Goal: Transaction & Acquisition: Purchase product/service

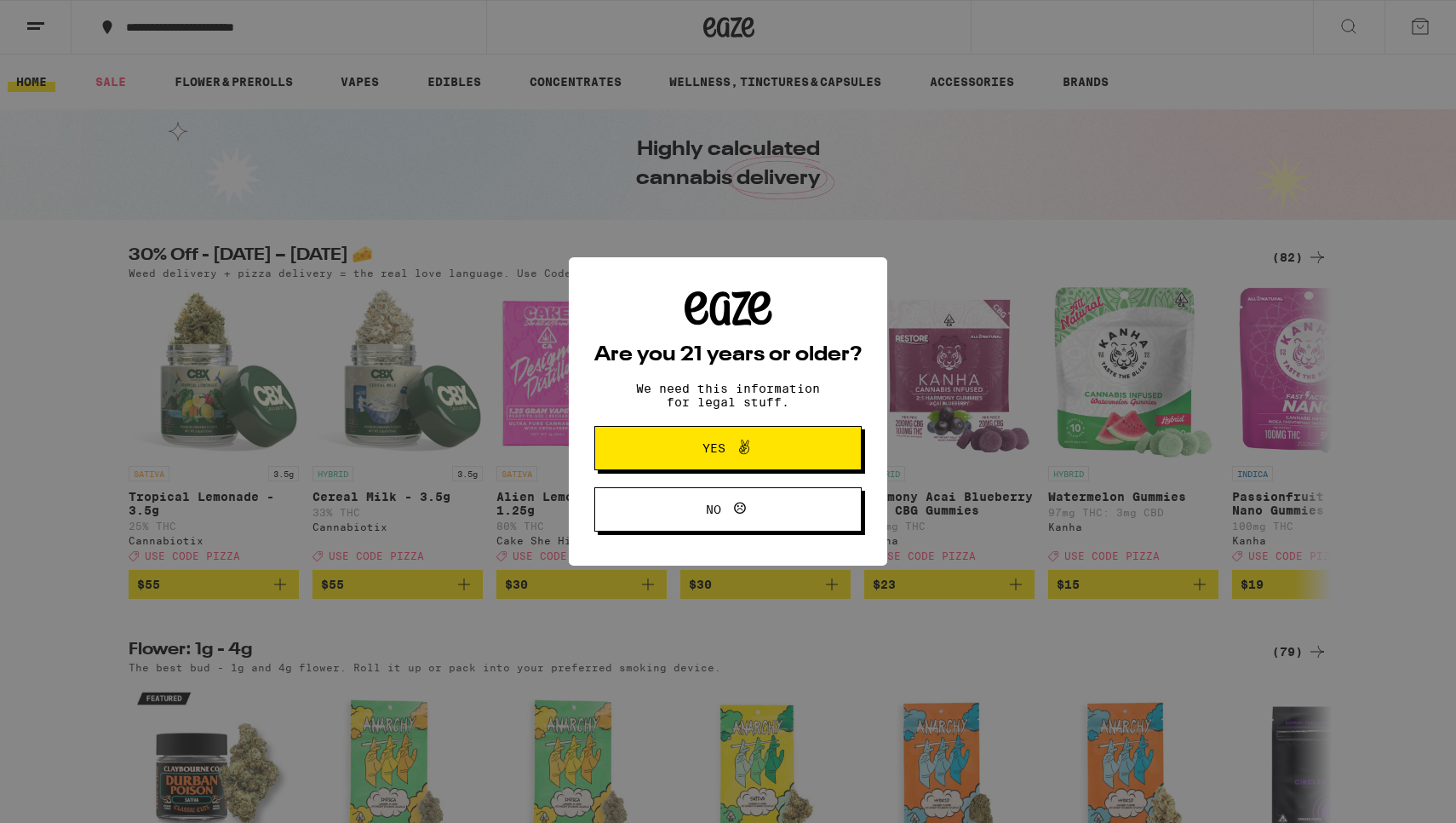
click at [716, 454] on span "Yes" at bounding box center [714, 447] width 23 height 12
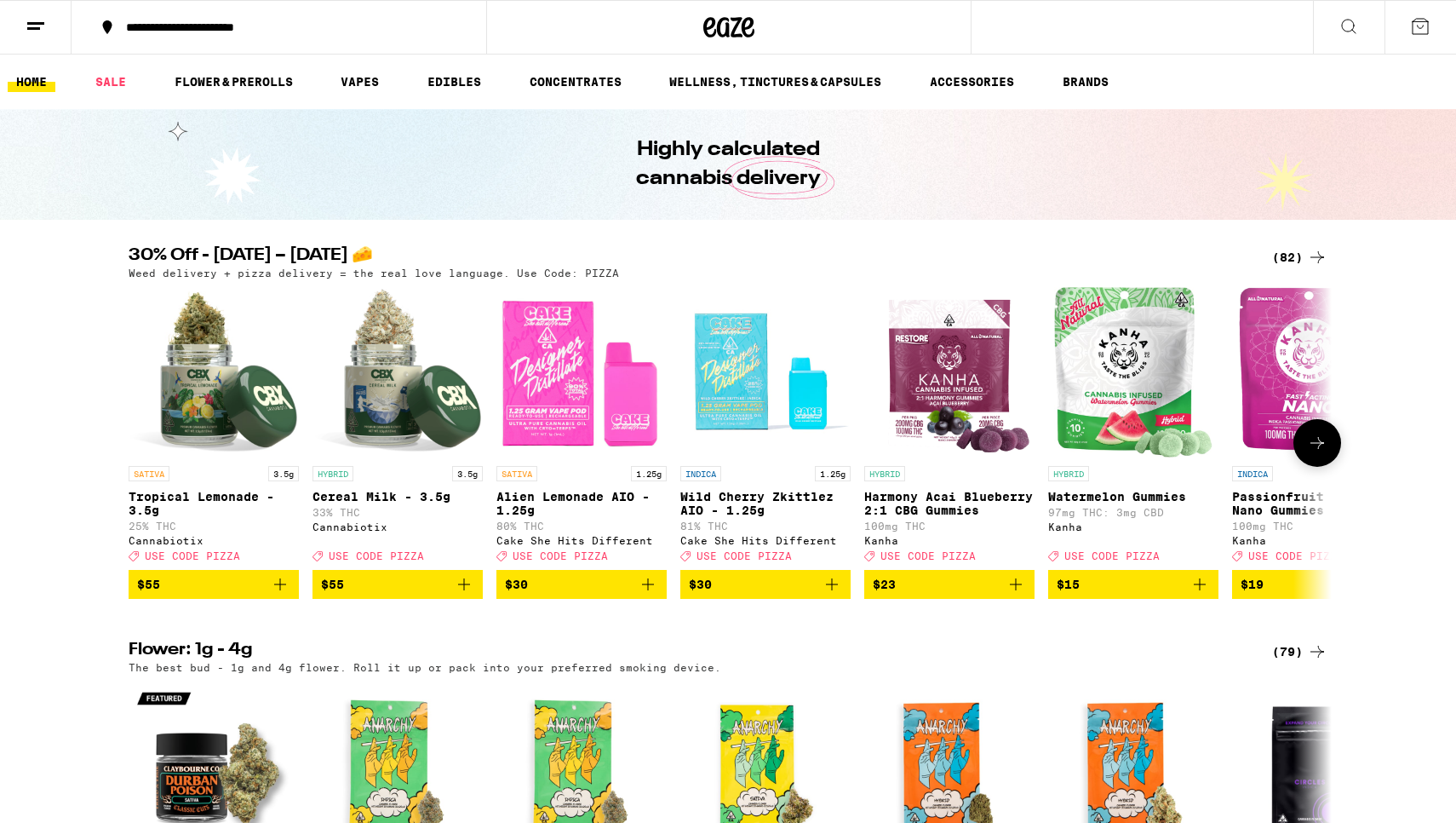
click at [579, 595] on span "$30" at bounding box center [582, 584] width 153 height 20
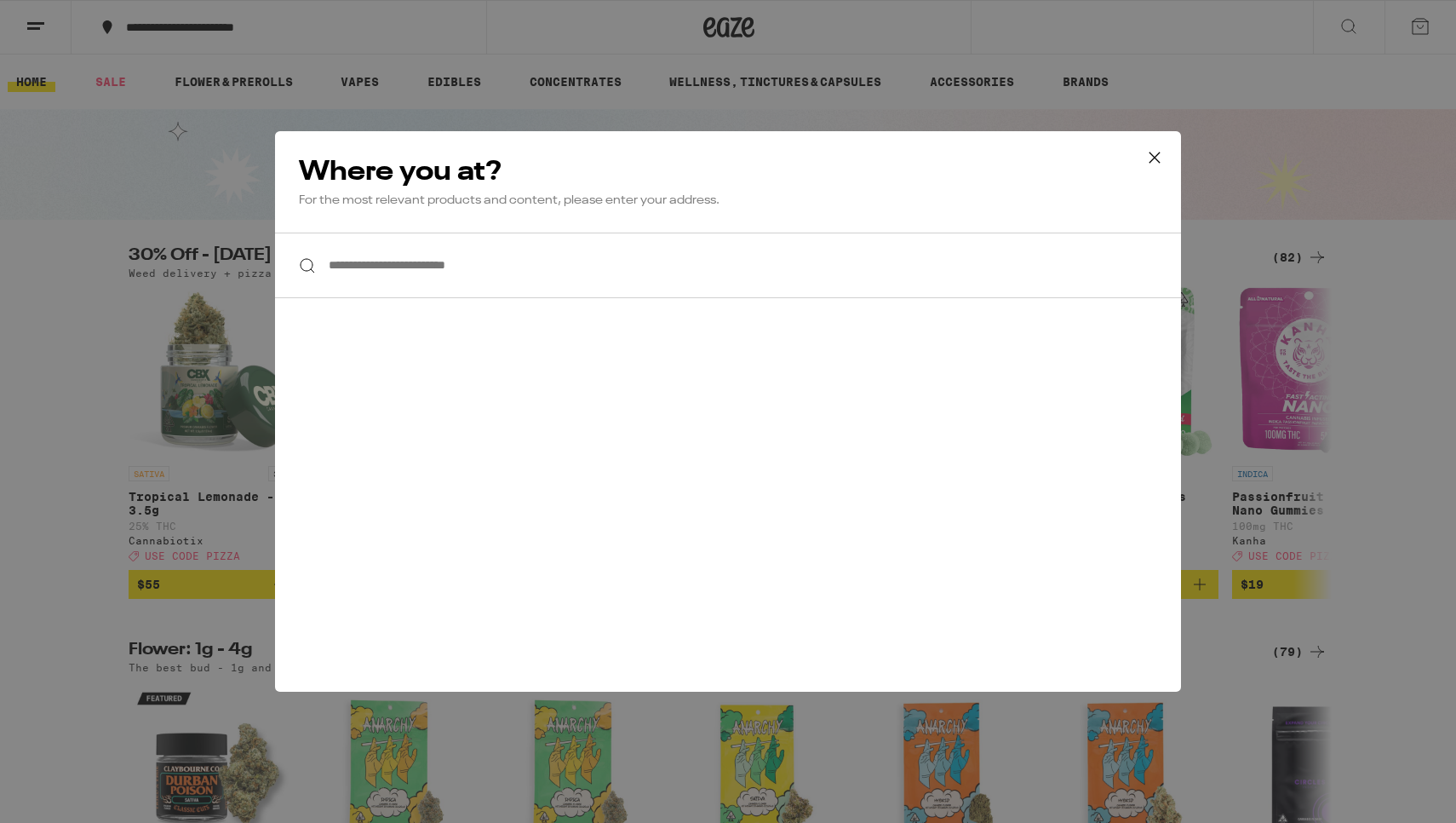
click at [404, 279] on input "**********" at bounding box center [728, 265] width 906 height 65
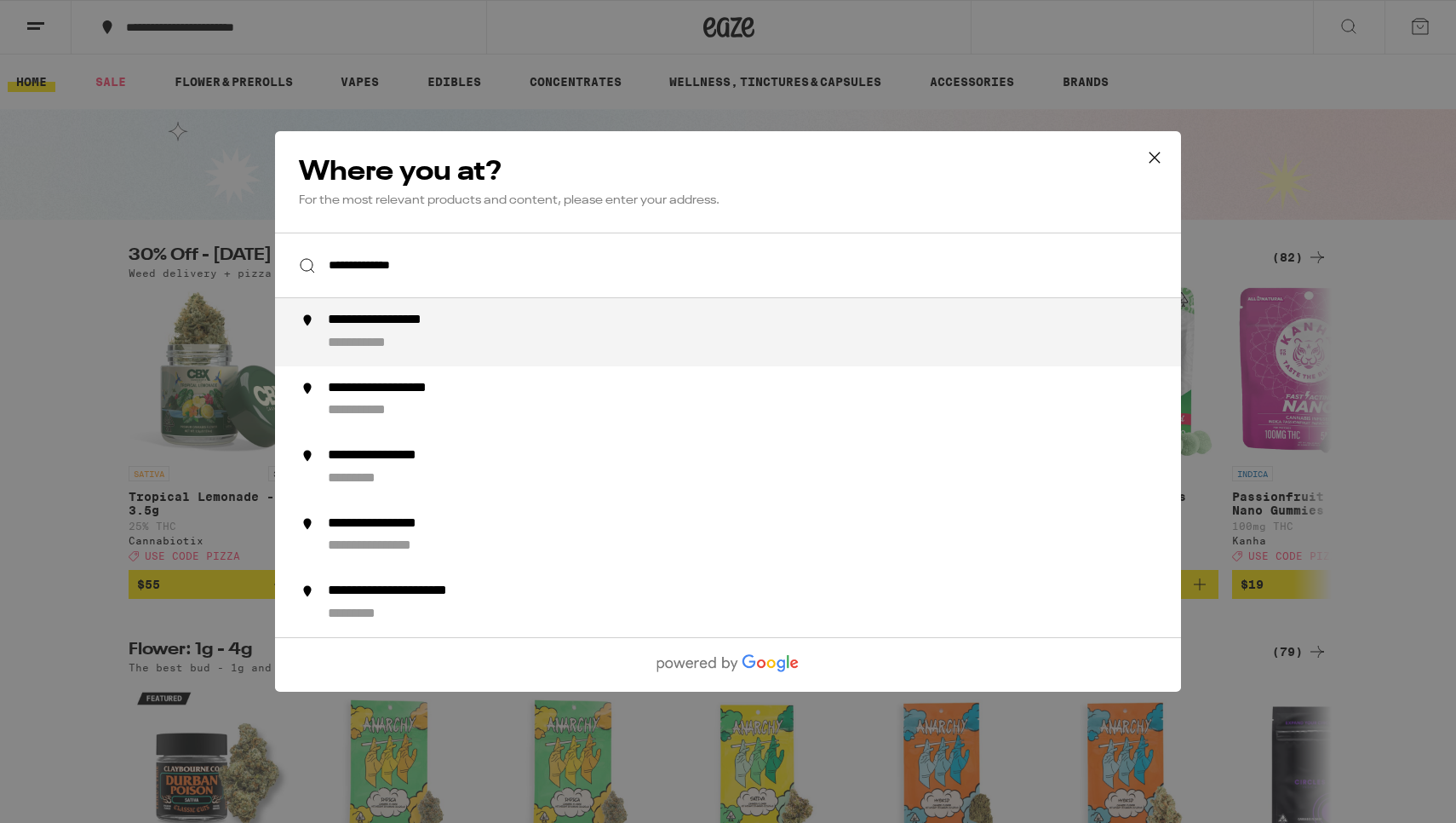
click at [388, 319] on div "**********" at bounding box center [406, 320] width 158 height 18
type input "**********"
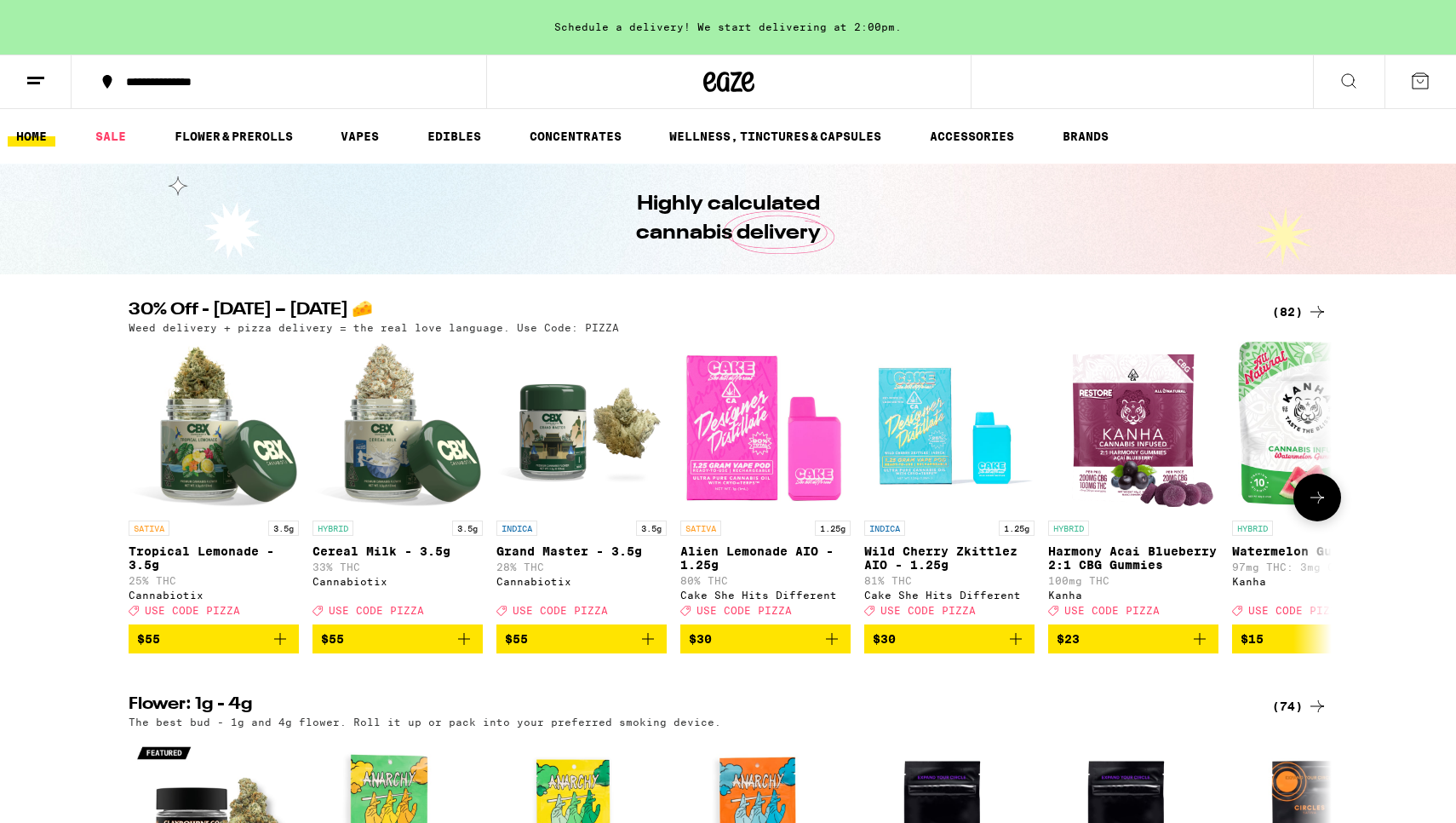
click at [778, 649] on span "$30" at bounding box center [765, 638] width 153 height 20
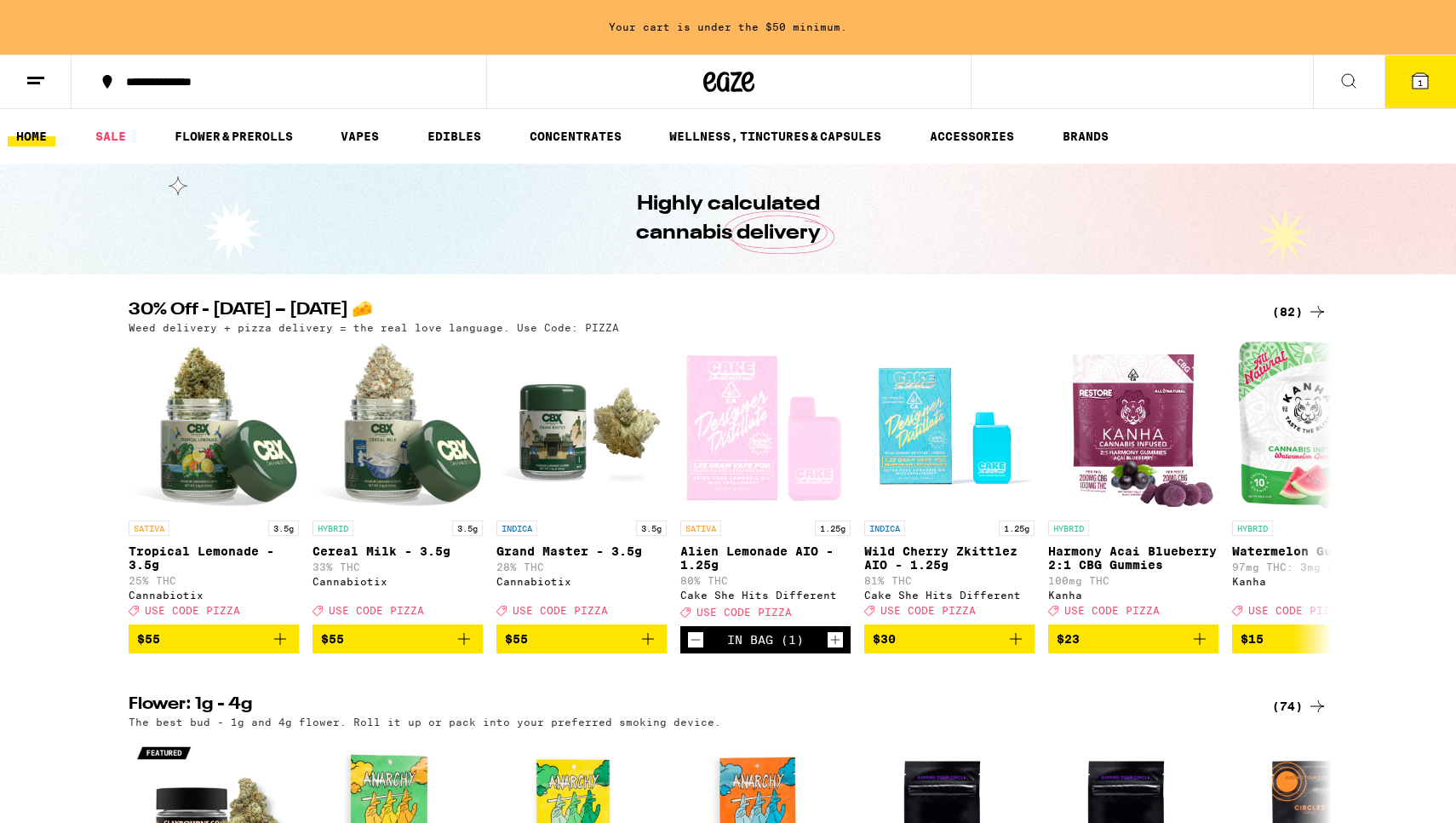
click at [1313, 311] on icon at bounding box center [1317, 312] width 20 height 20
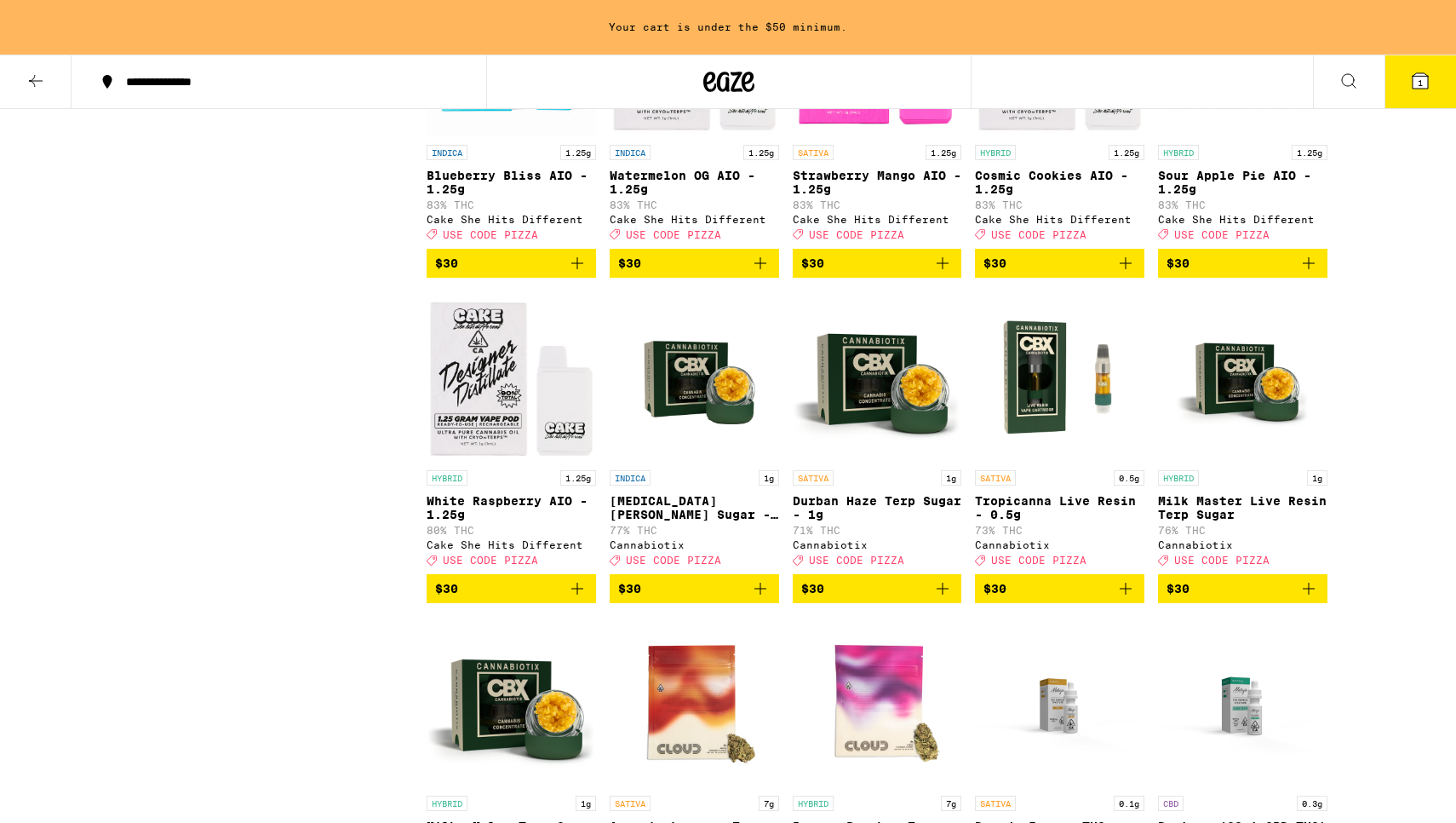
scroll to position [3564, 0]
click at [499, 598] on span "$30" at bounding box center [512, 588] width 152 height 20
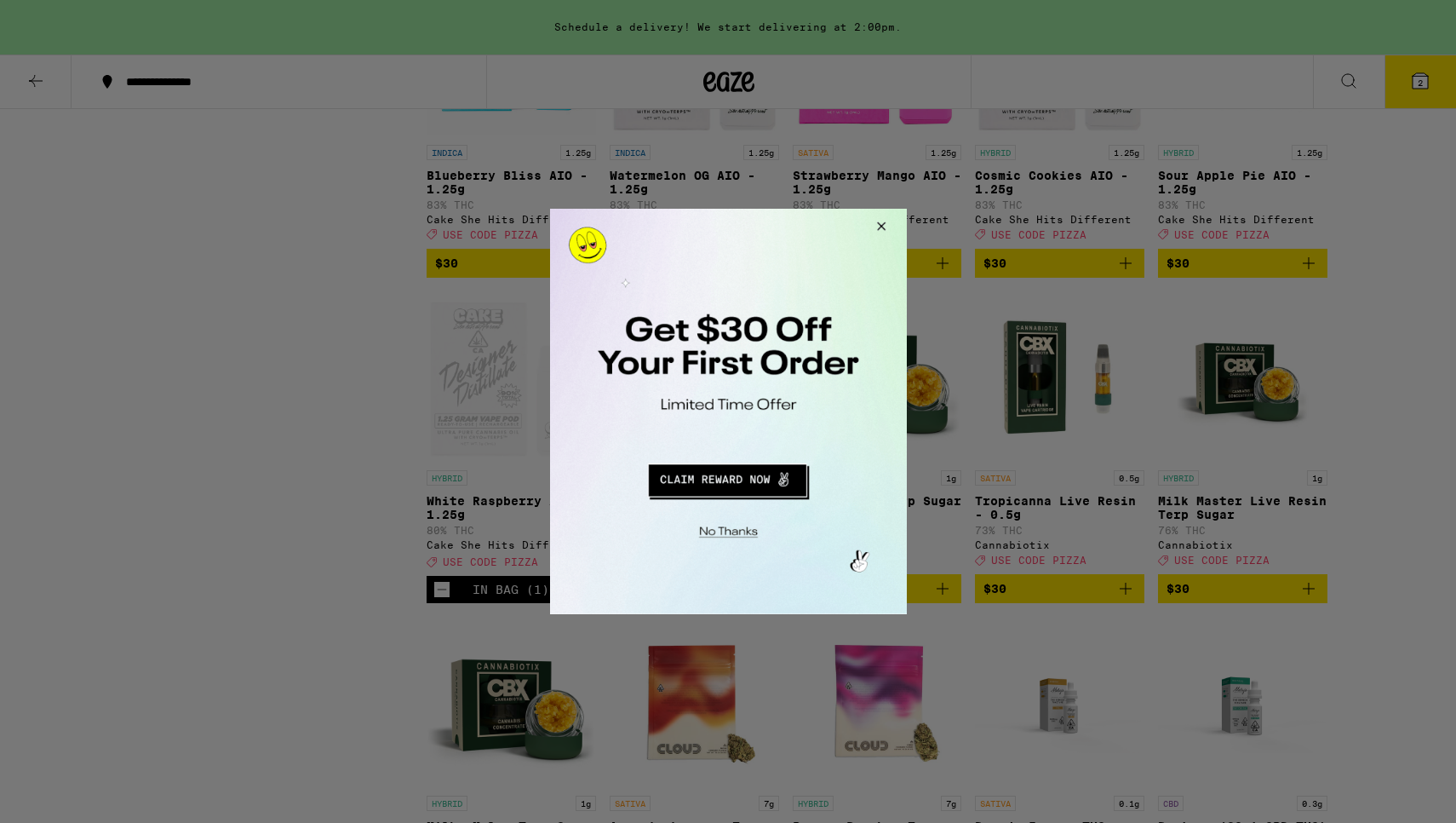
click at [719, 482] on button "Redirect to URL" at bounding box center [726, 478] width 297 height 41
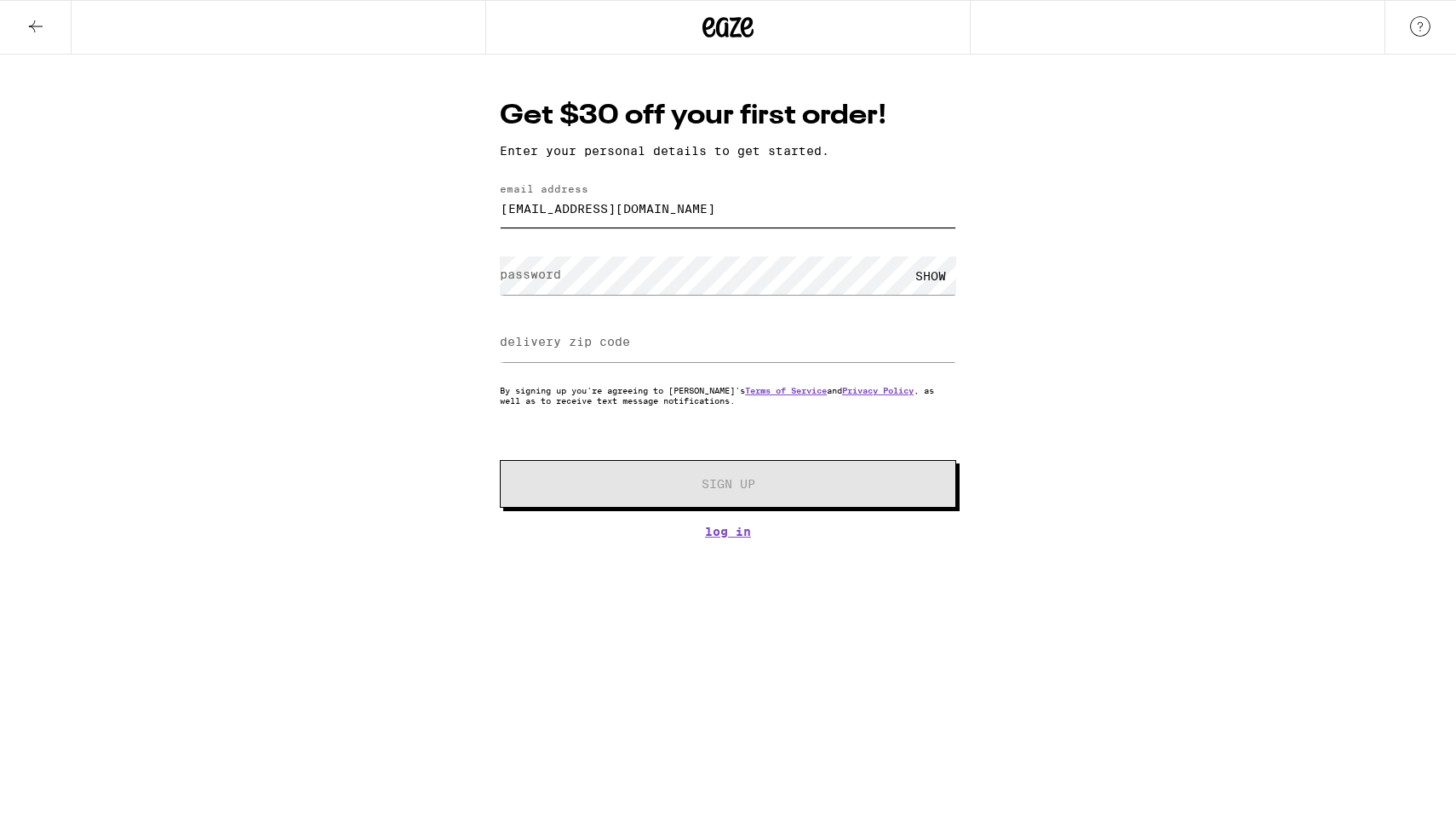
type input "[EMAIL_ADDRESS][DOMAIN_NAME]"
click at [556, 274] on label "password" at bounding box center [530, 273] width 61 height 13
click at [533, 344] on label "delivery zip code" at bounding box center [565, 341] width 130 height 13
click at [618, 340] on label "delivery zip code" at bounding box center [565, 341] width 130 height 13
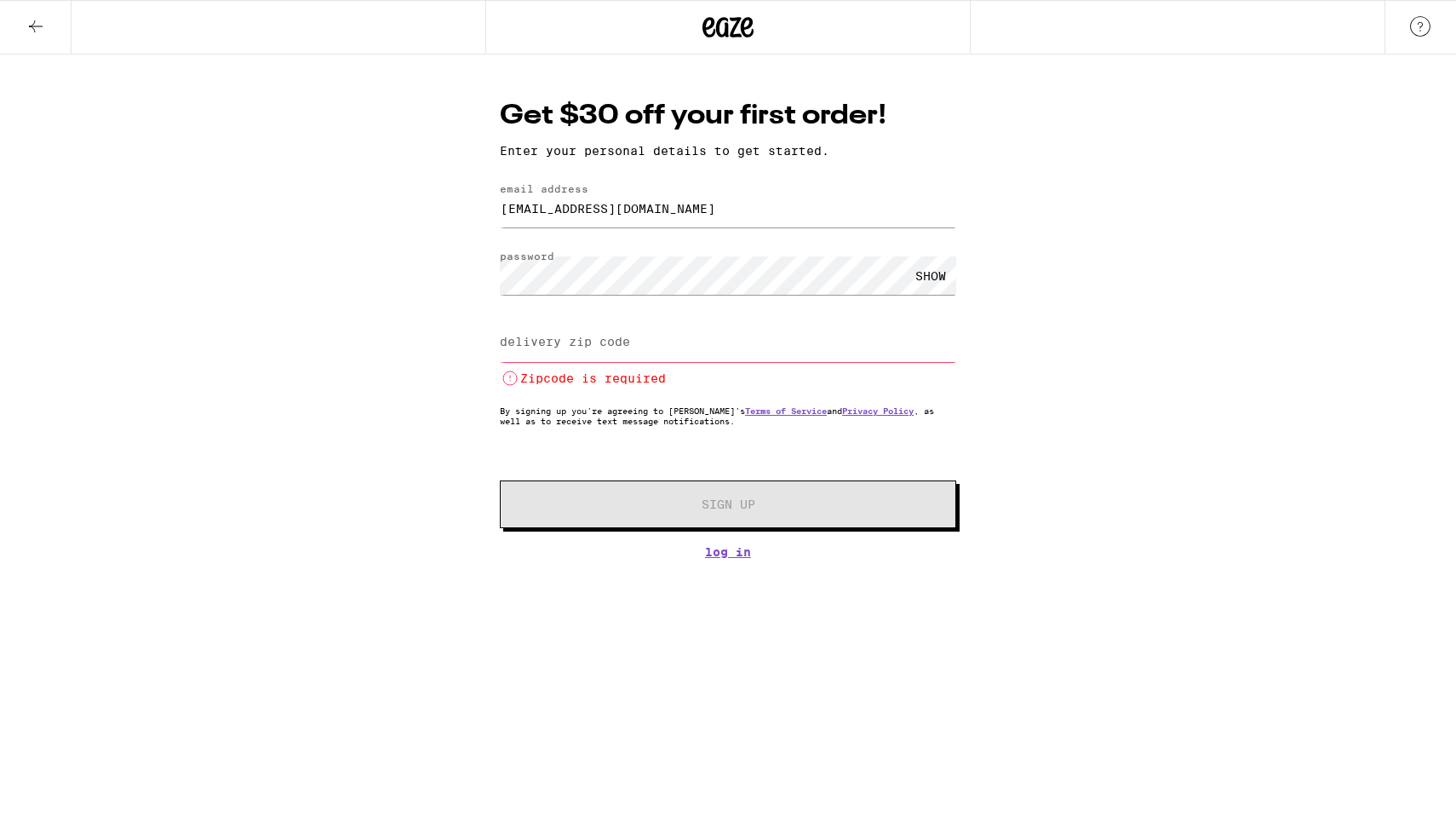
click at [618, 340] on label "delivery zip code" at bounding box center [565, 341] width 130 height 13
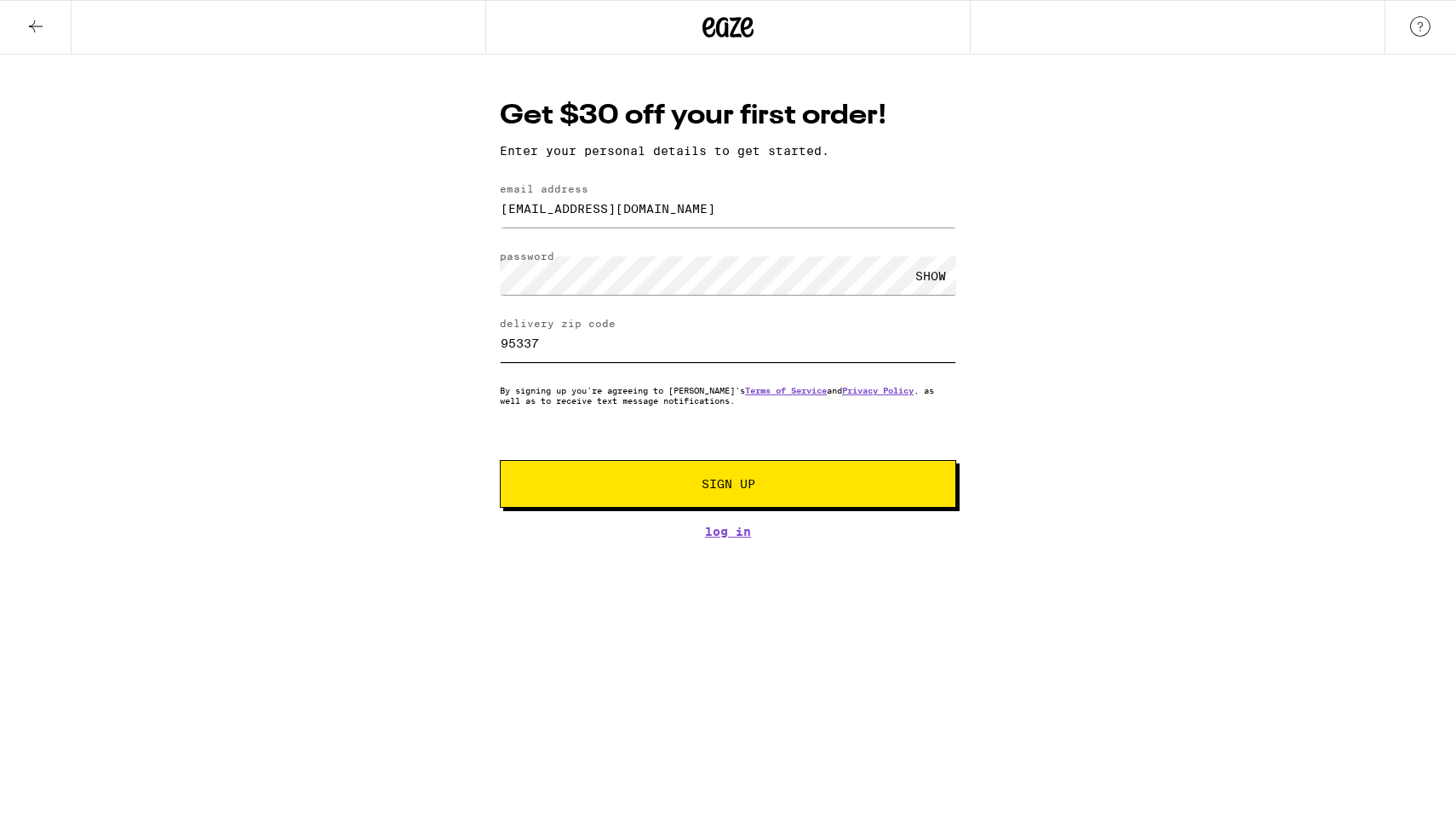
type input "95337"
click at [736, 483] on span "Sign Up" at bounding box center [728, 483] width 54 height 12
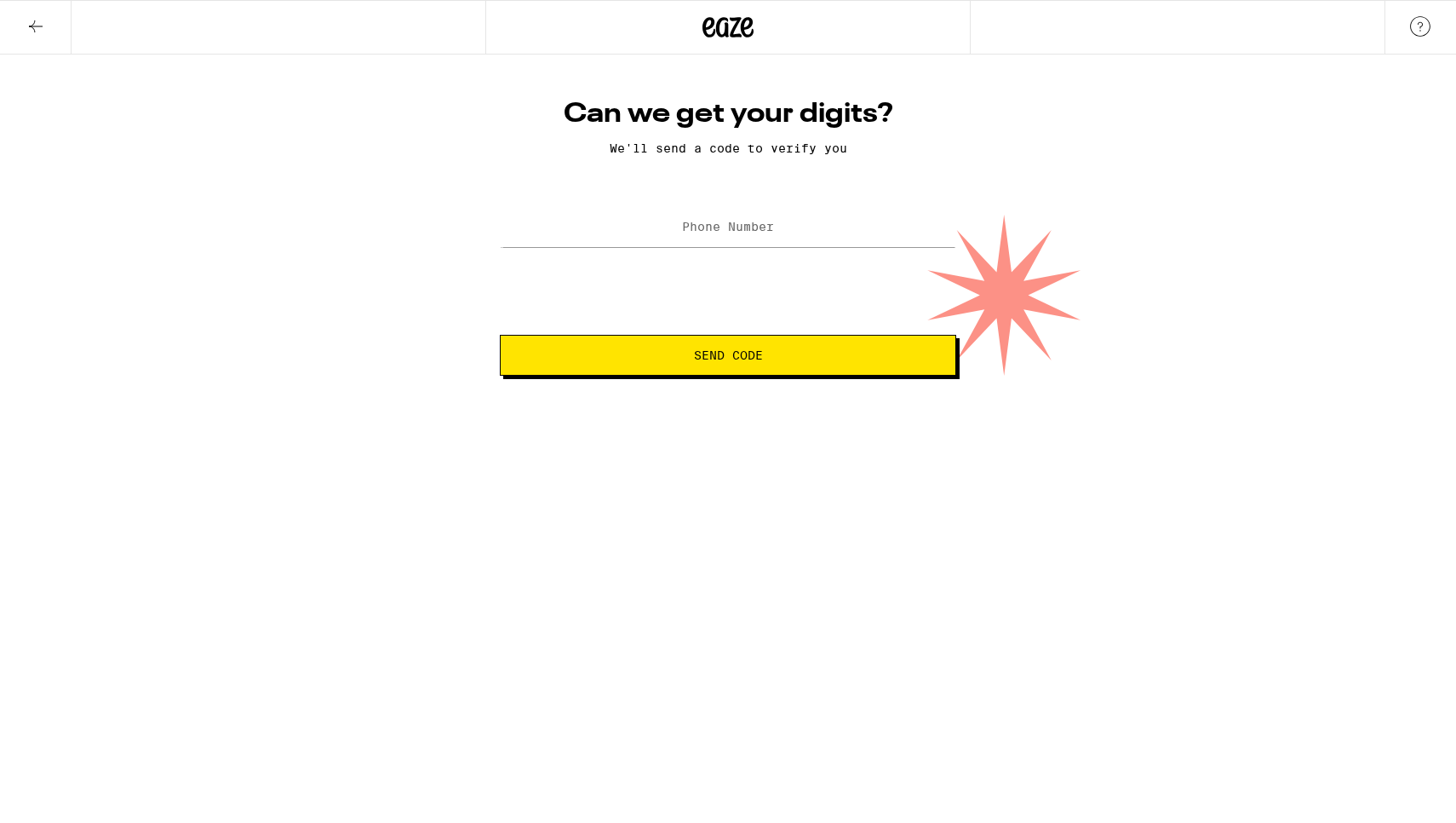
click at [720, 232] on label "Phone Number" at bounding box center [728, 226] width 92 height 13
type input "510388"
type input "(510) 388-6217"
click at [729, 361] on span "Send Code" at bounding box center [728, 355] width 69 height 12
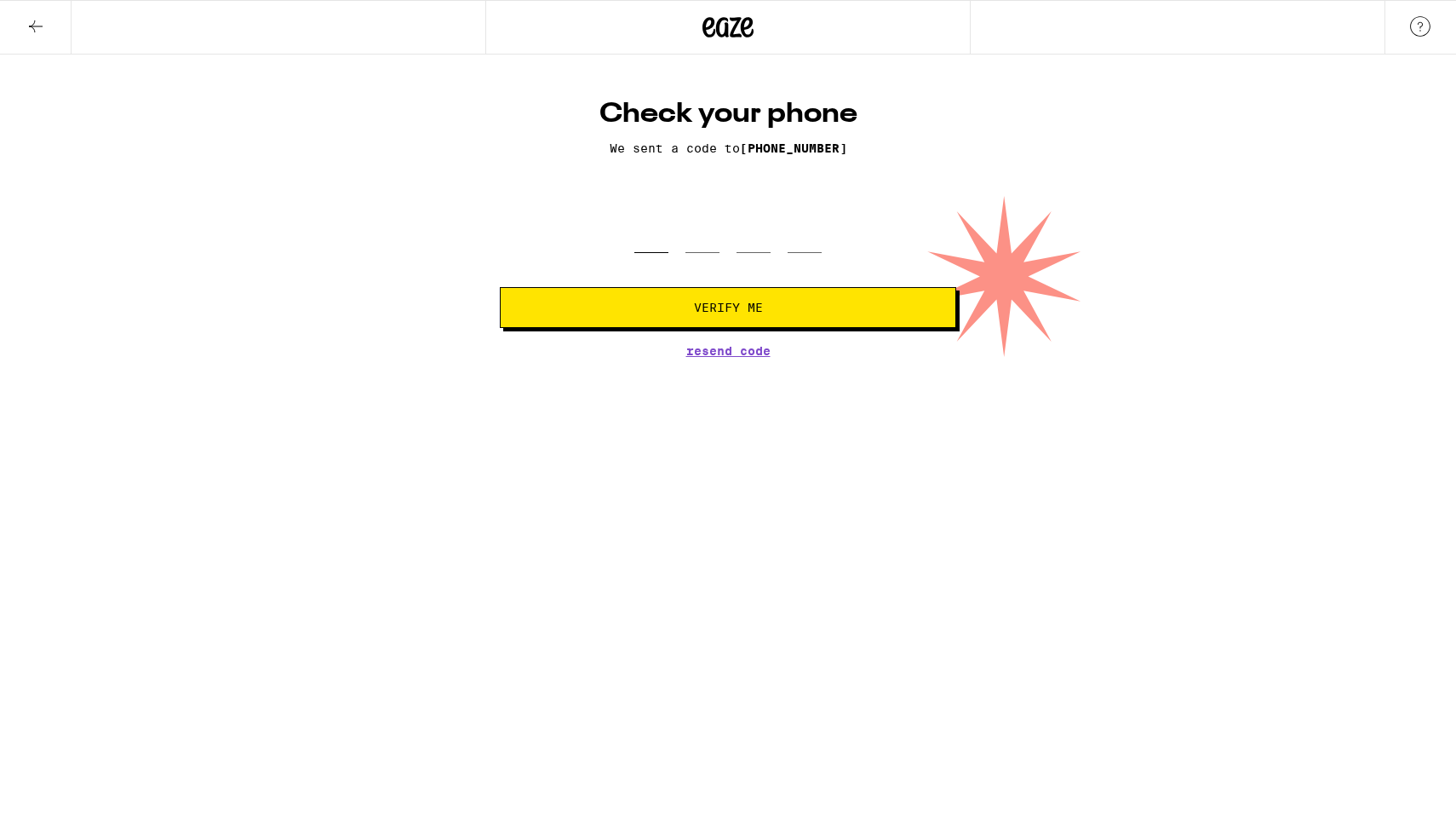
click at [664, 243] on input "tel" at bounding box center [651, 227] width 34 height 50
type input "2"
type input "6"
type input "5"
type input "0"
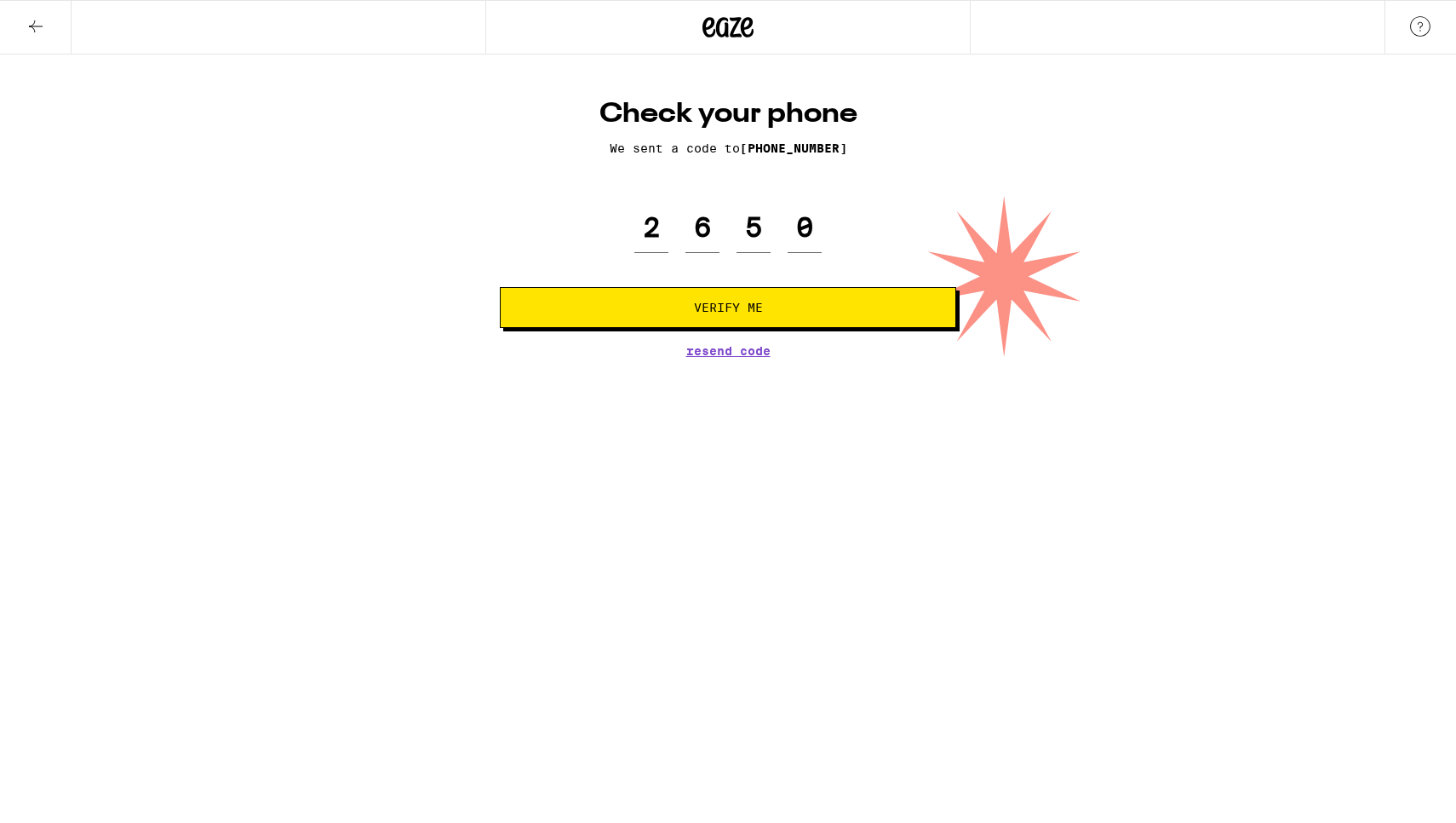
click at [734, 303] on span "Verify Me" at bounding box center [728, 307] width 69 height 12
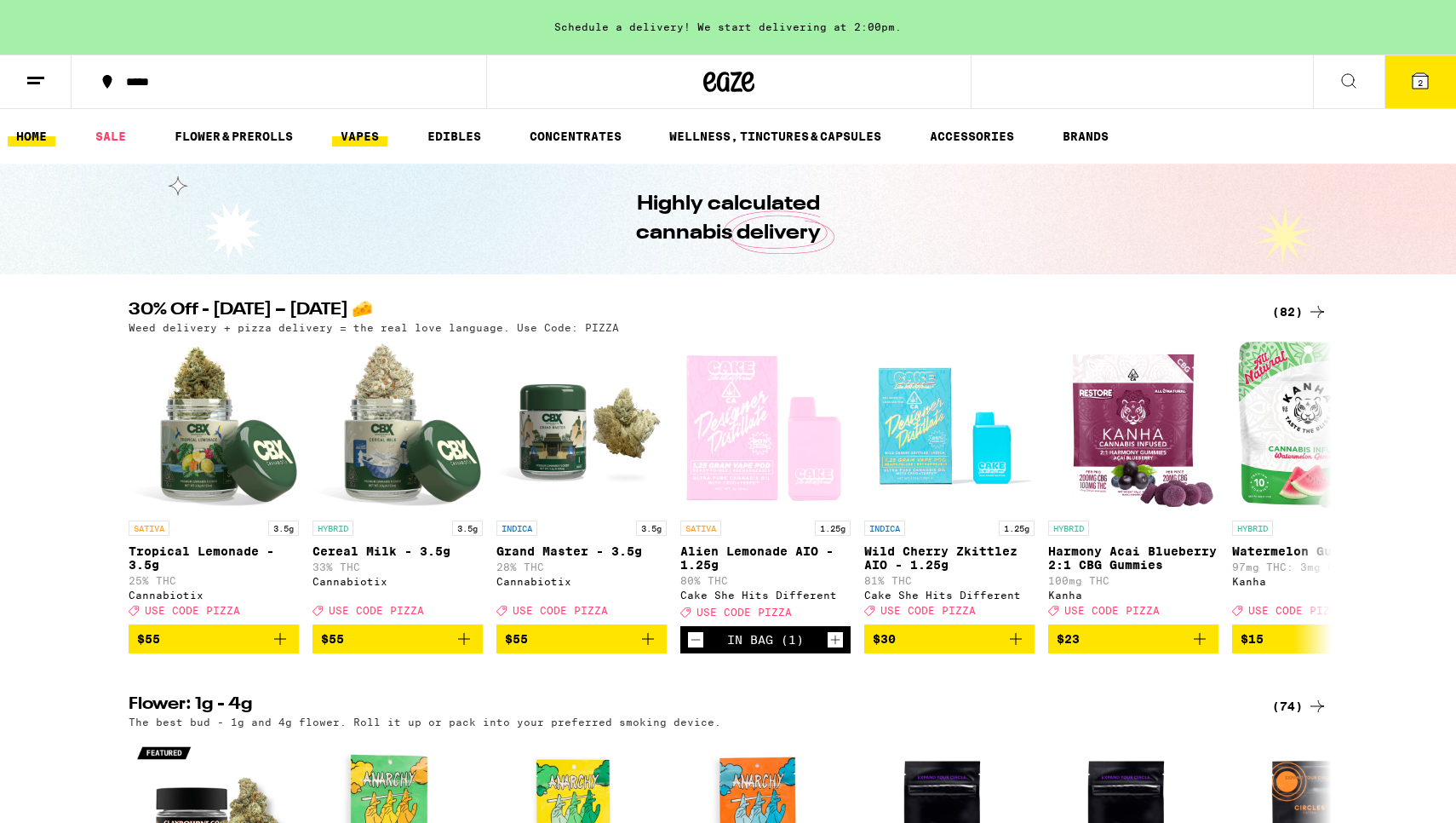
click at [357, 132] on link "VAPES" at bounding box center [359, 135] width 56 height 20
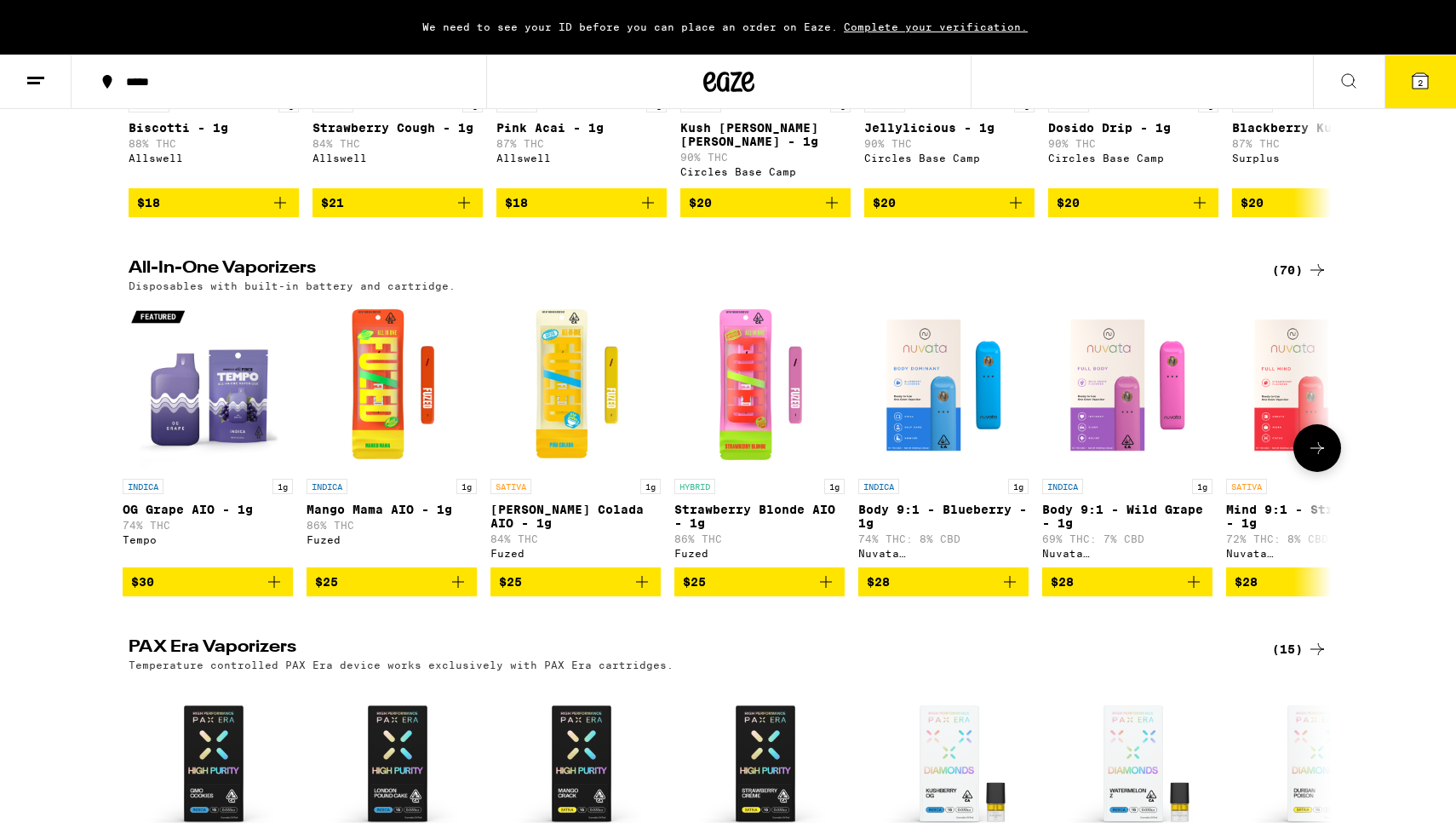
scroll to position [812, 0]
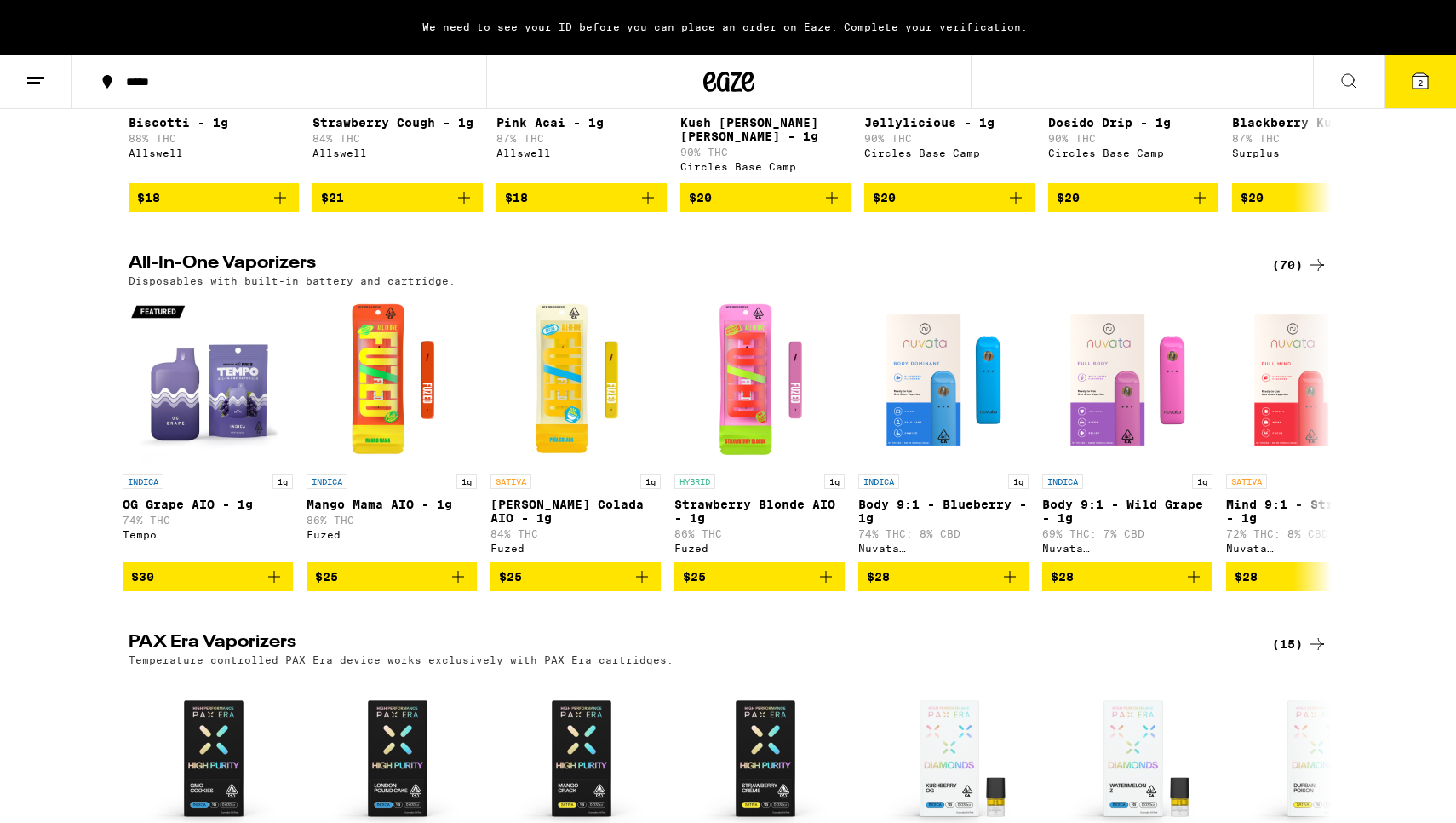
click at [1288, 275] on div "(70)" at bounding box center [1300, 265] width 56 height 20
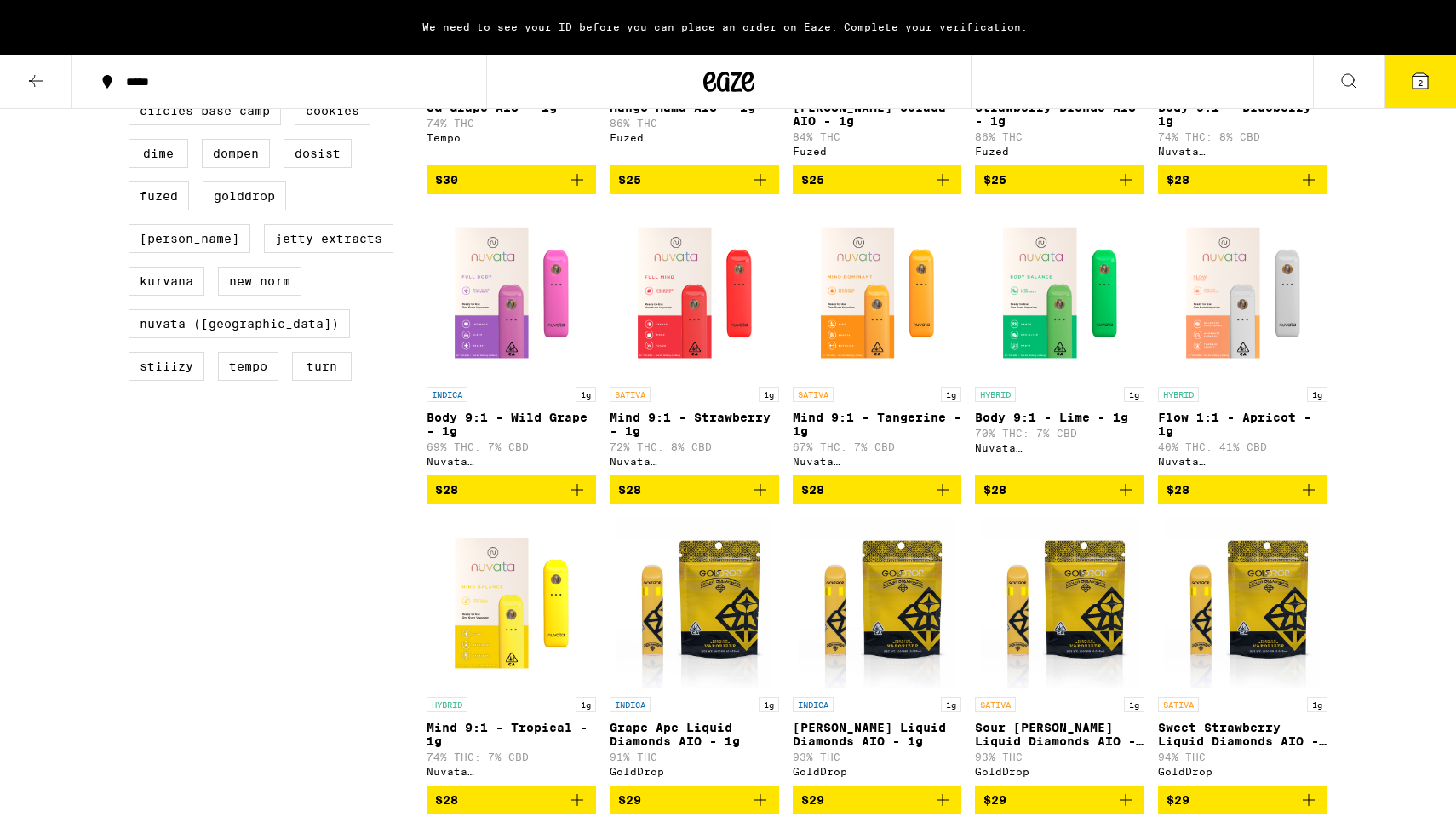
scroll to position [392, 0]
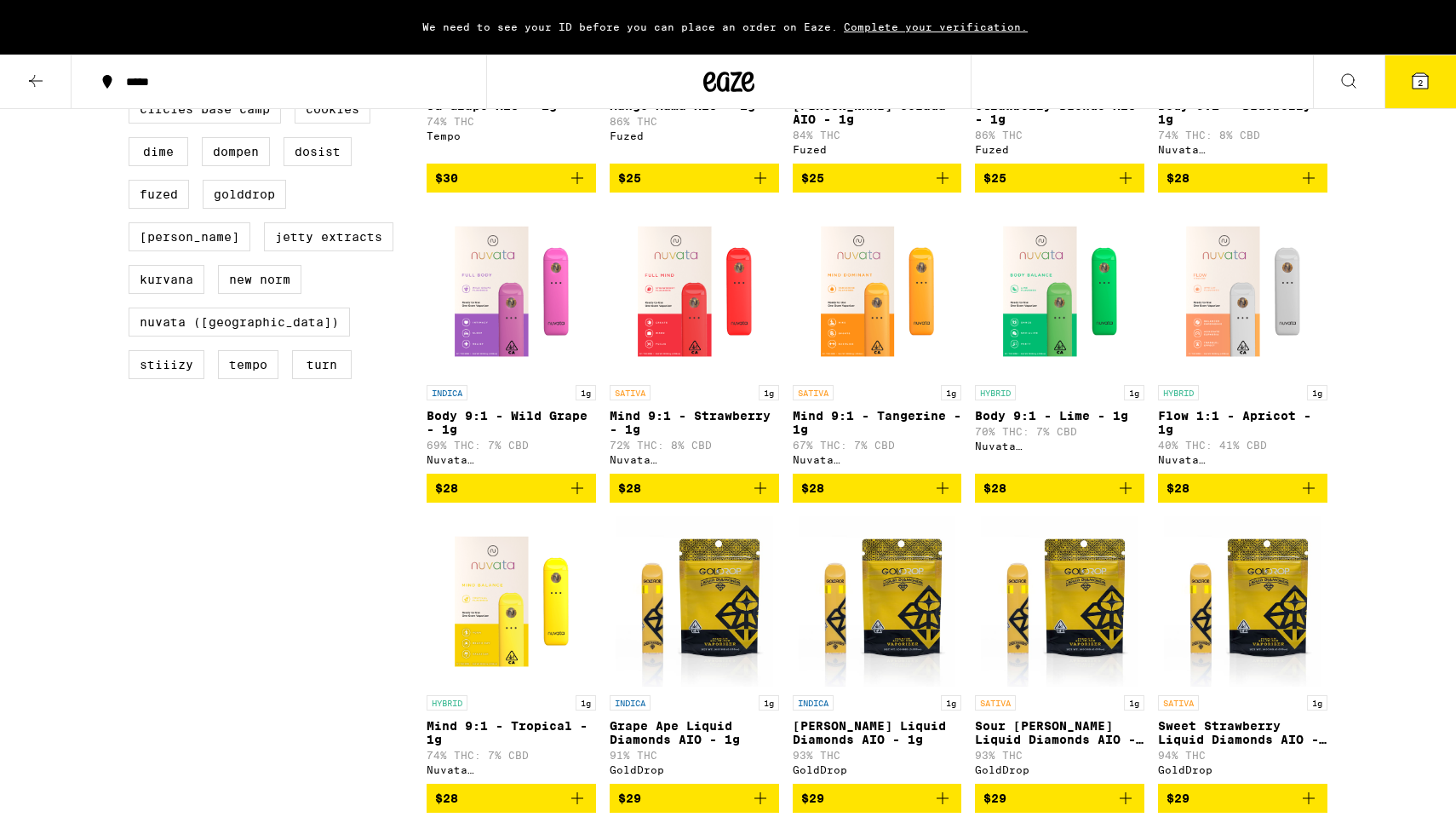
click at [1221, 498] on span "$28" at bounding box center [1243, 488] width 152 height 20
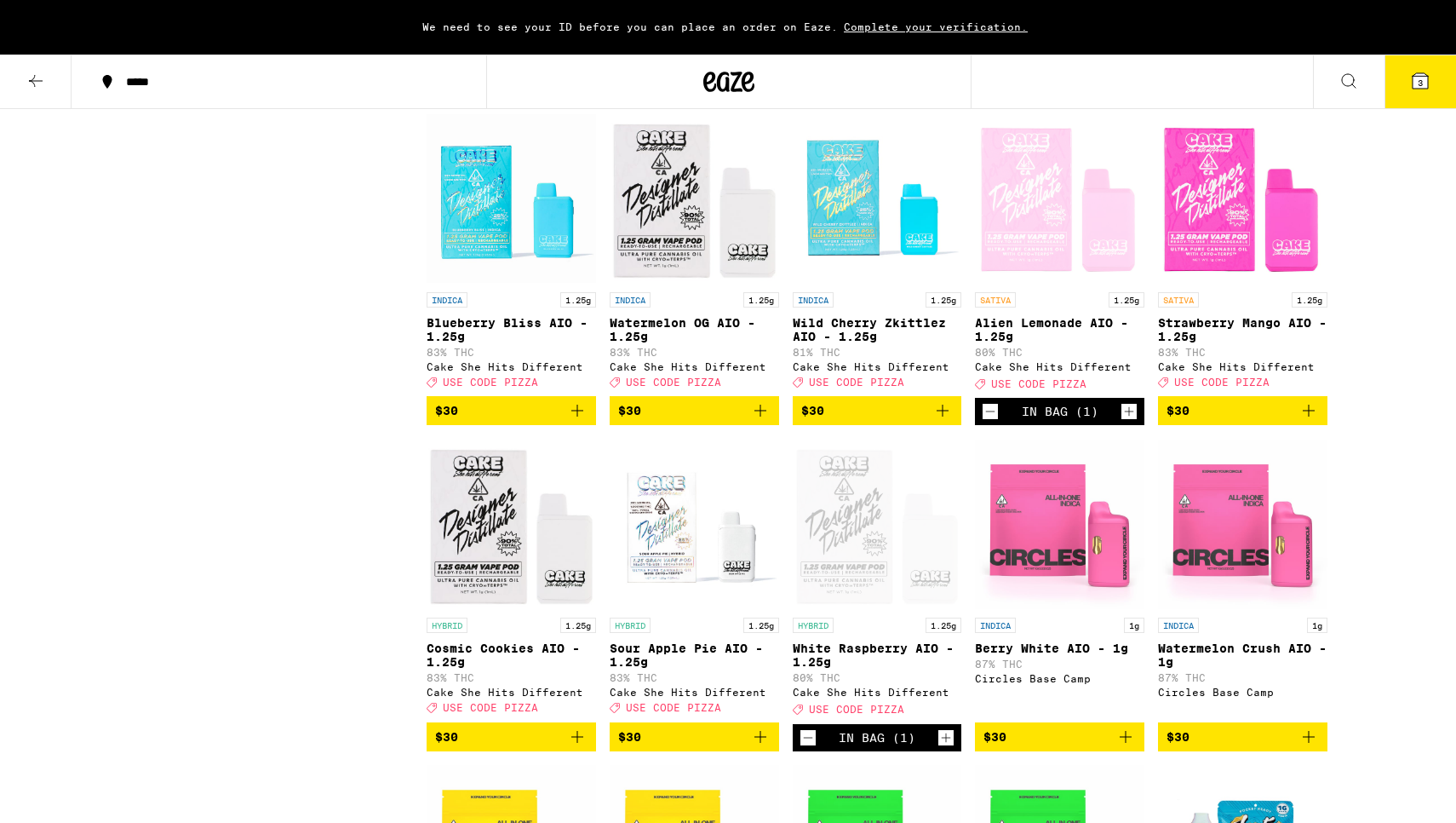
scroll to position [1105, 0]
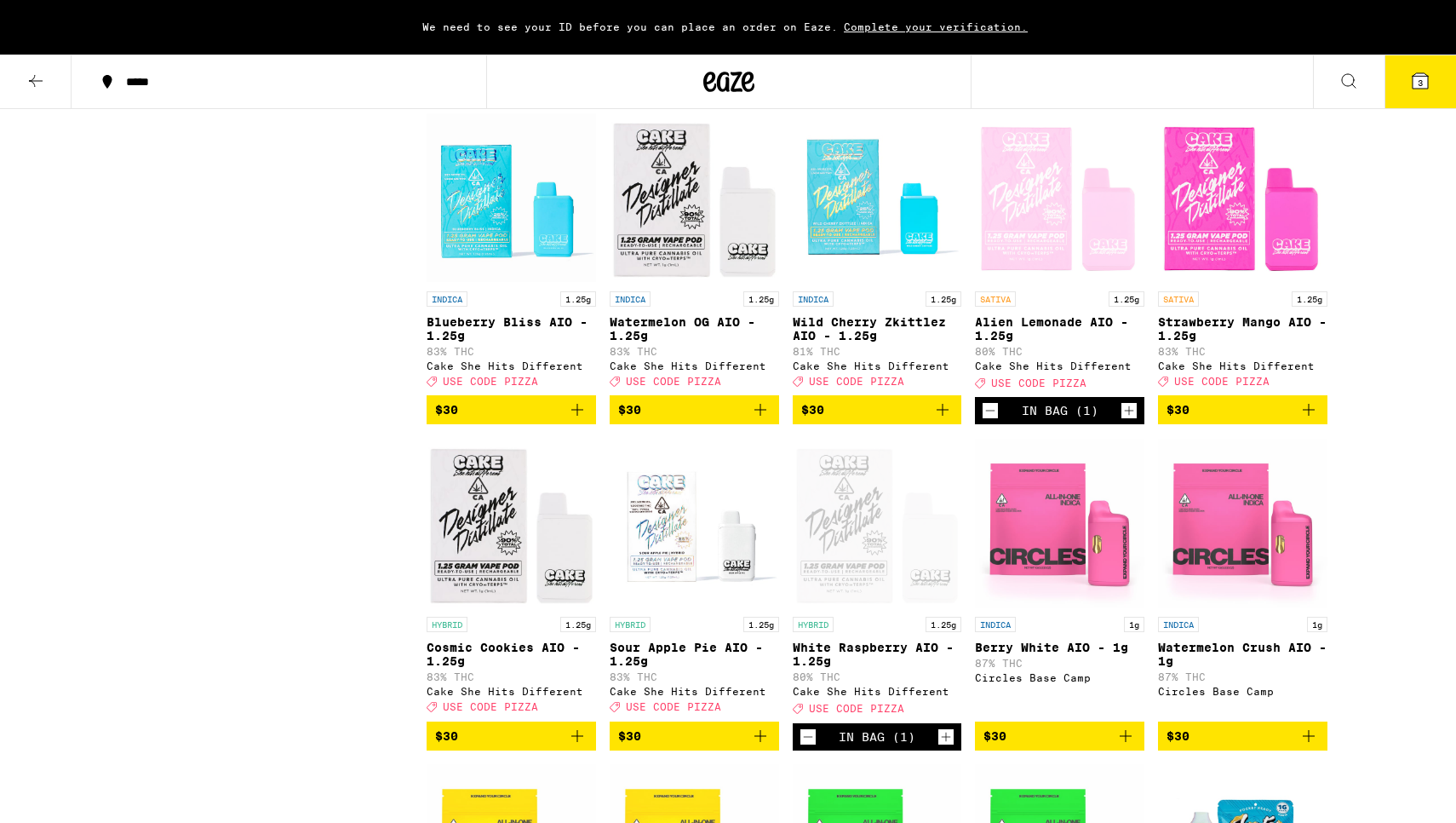
click at [1248, 419] on span "$30" at bounding box center [1243, 409] width 152 height 20
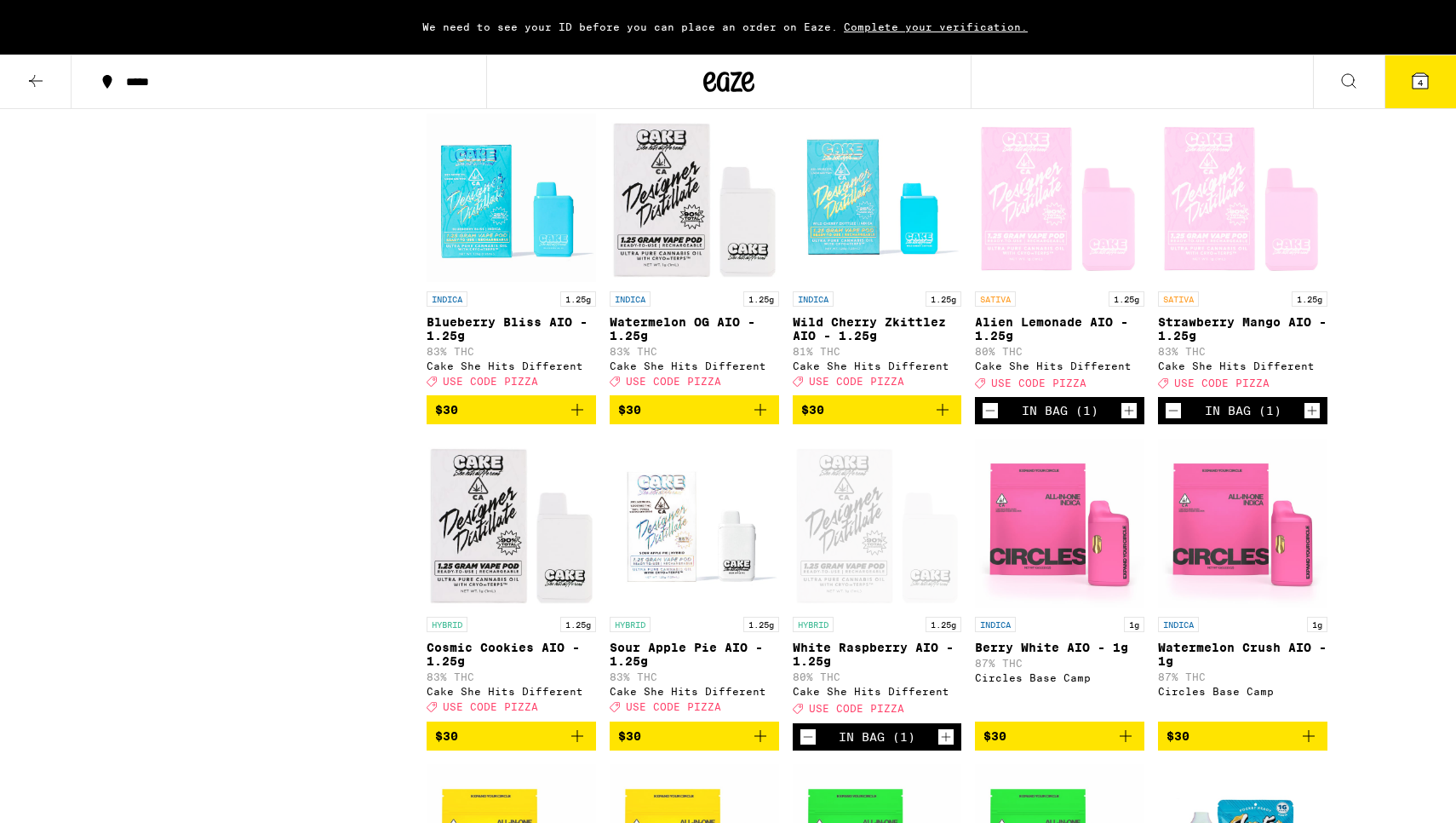
click at [1424, 81] on icon at bounding box center [1420, 81] width 15 height 15
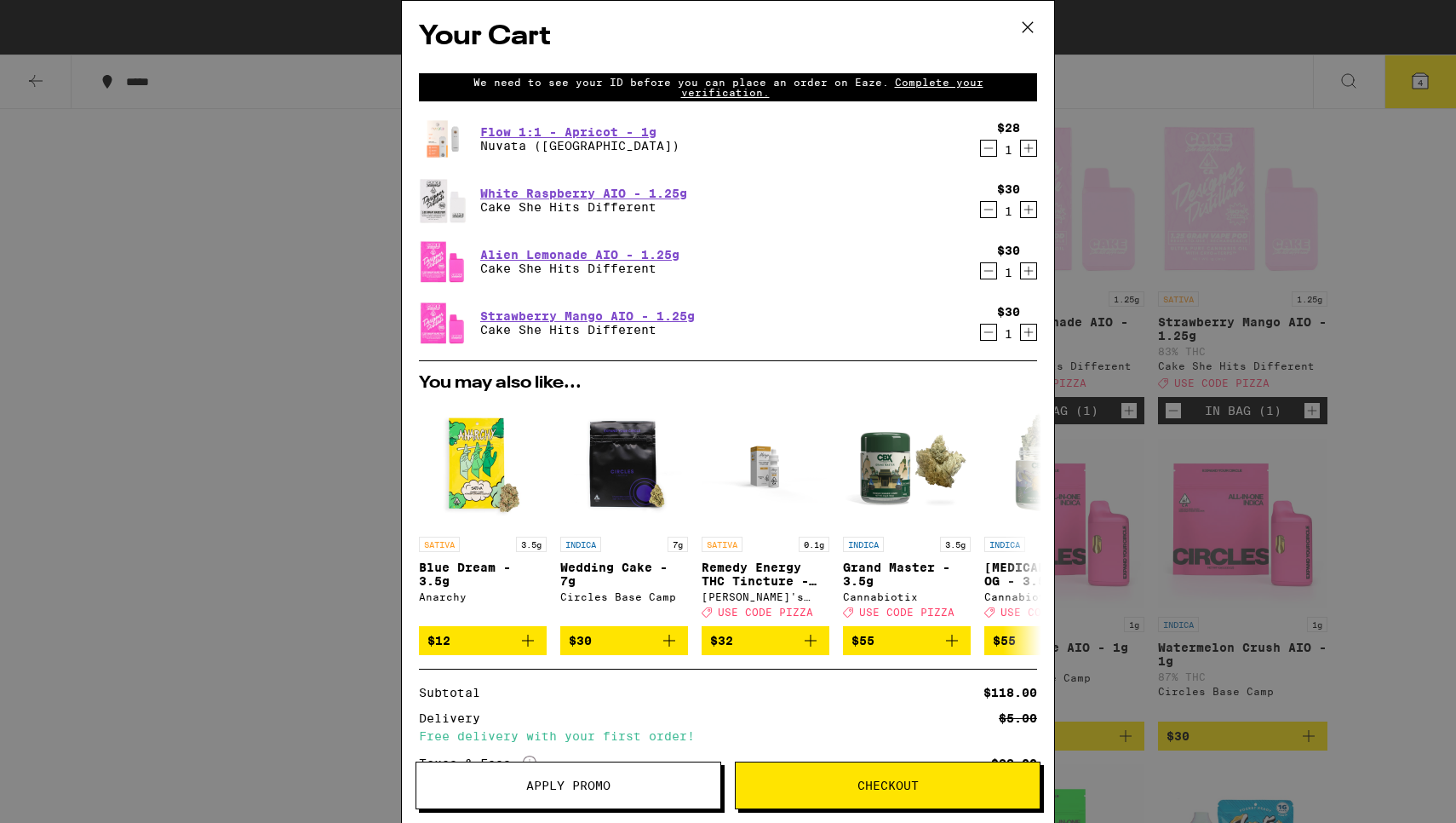
click at [988, 210] on icon "Decrement" at bounding box center [989, 209] width 15 height 20
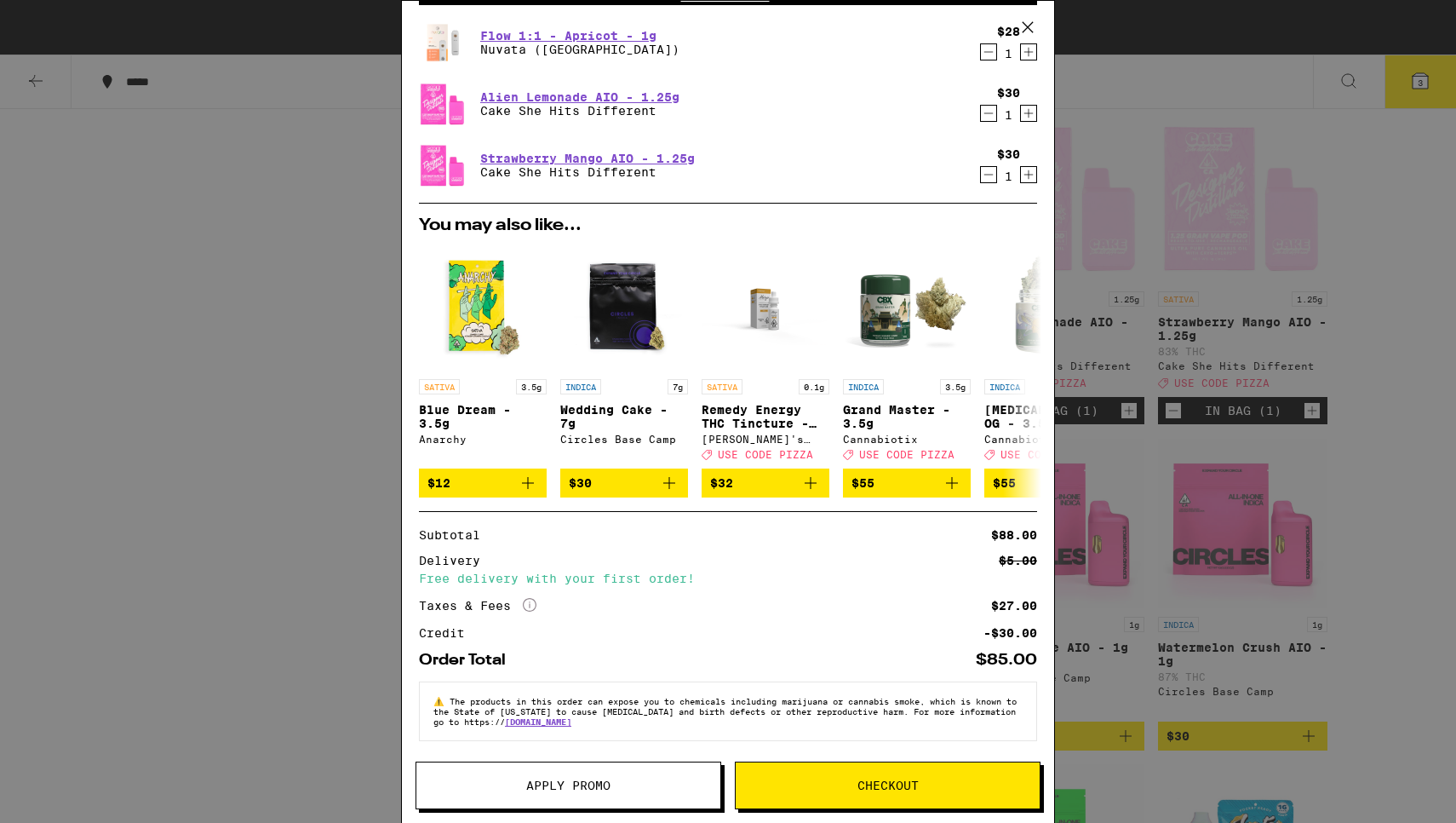
scroll to position [109, 0]
click at [552, 785] on span "Apply Promo" at bounding box center [568, 784] width 84 height 12
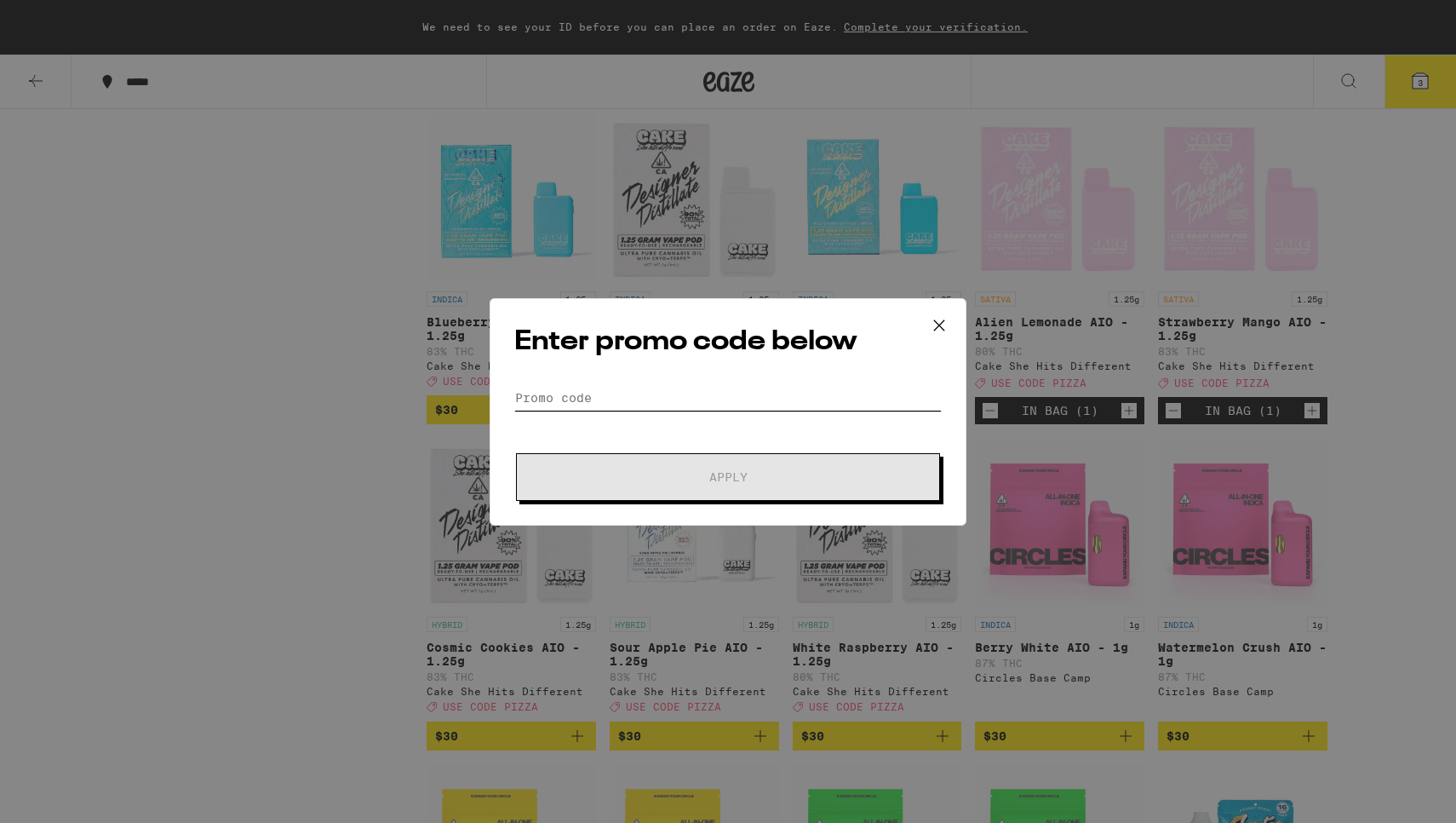
click at [577, 390] on input "Promo Code" at bounding box center [728, 397] width 428 height 26
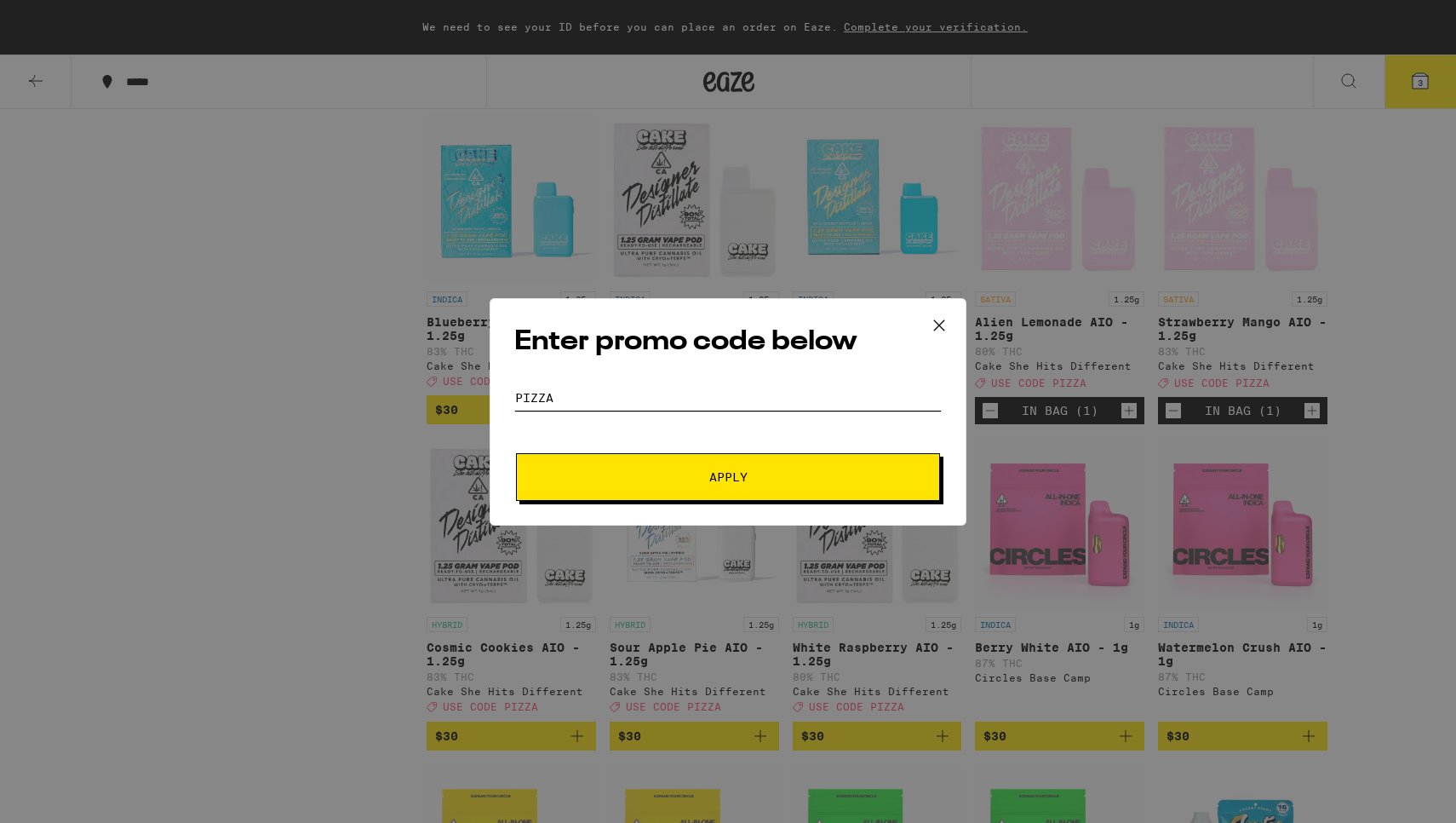
type input "PIZZA"
click at [735, 483] on span "Apply" at bounding box center [728, 476] width 38 height 12
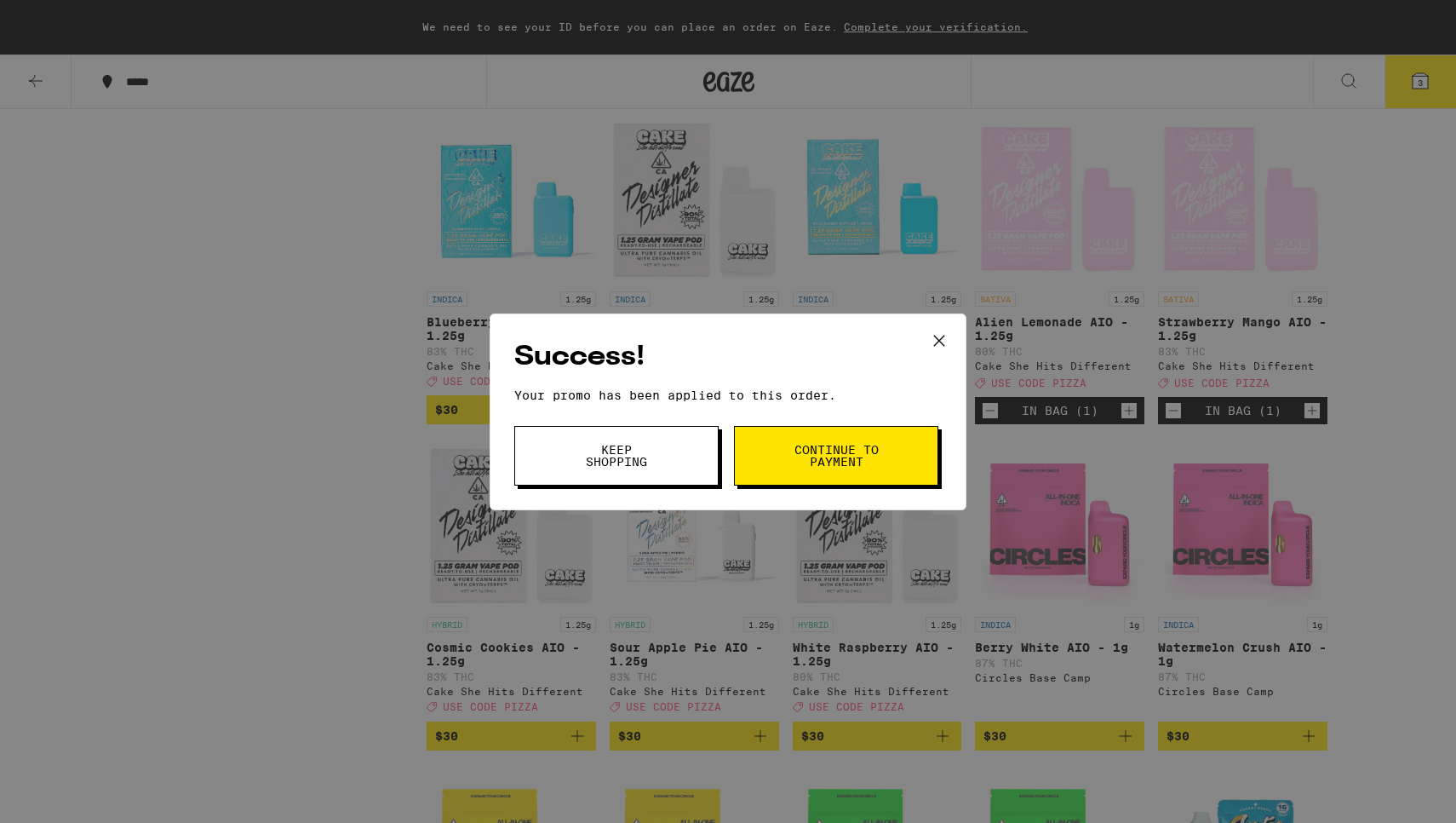
click at [836, 464] on span "Continue to payment" at bounding box center [836, 455] width 87 height 24
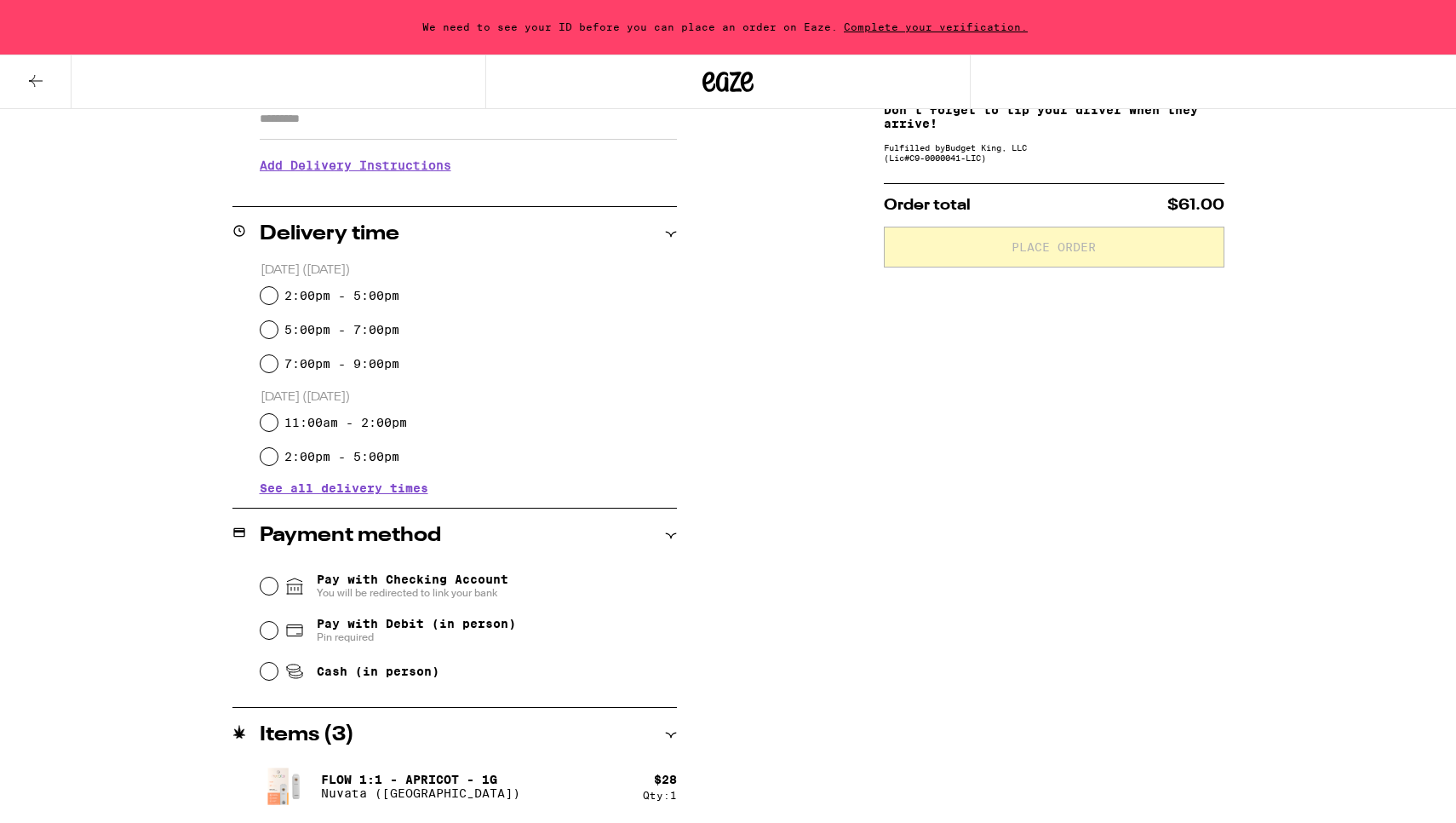
scroll to position [321, 0]
click at [269, 298] on input "2:00pm - 5:00pm" at bounding box center [268, 296] width 17 height 17
radio input "true"
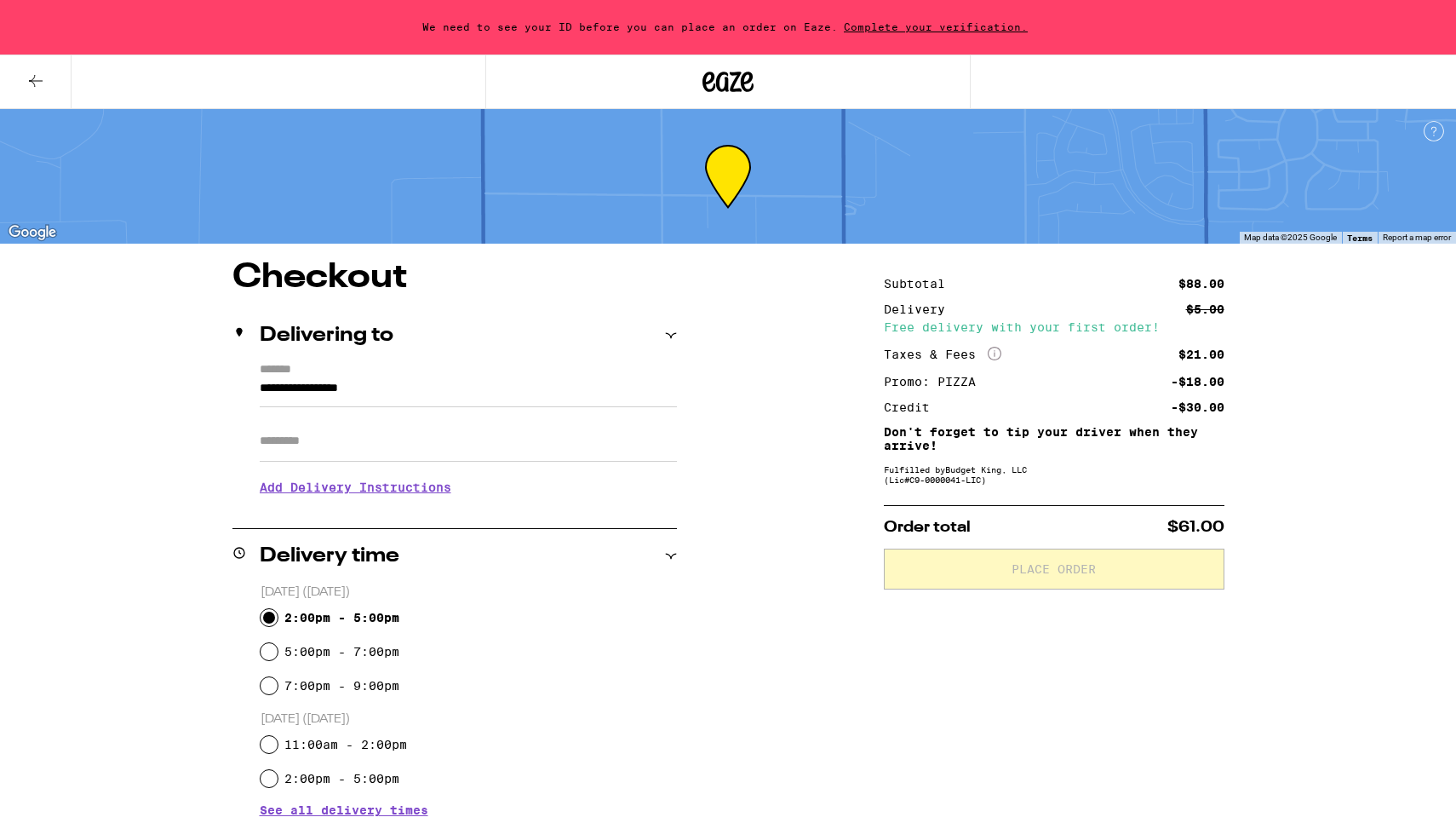
scroll to position [0, 0]
click at [311, 388] on input "**********" at bounding box center [468, 392] width 418 height 29
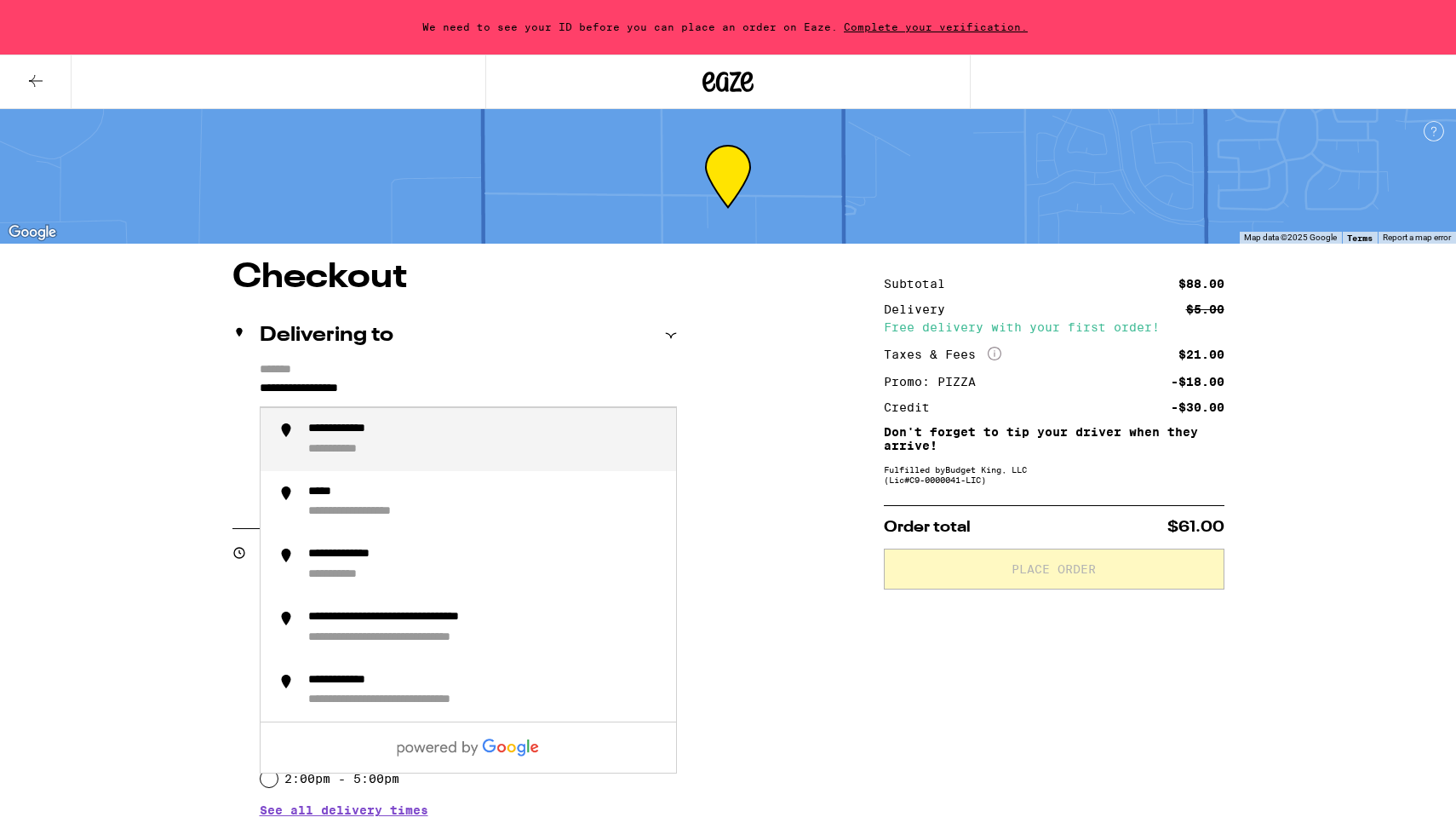
click at [311, 388] on input "**********" at bounding box center [468, 392] width 418 height 29
type input "****"
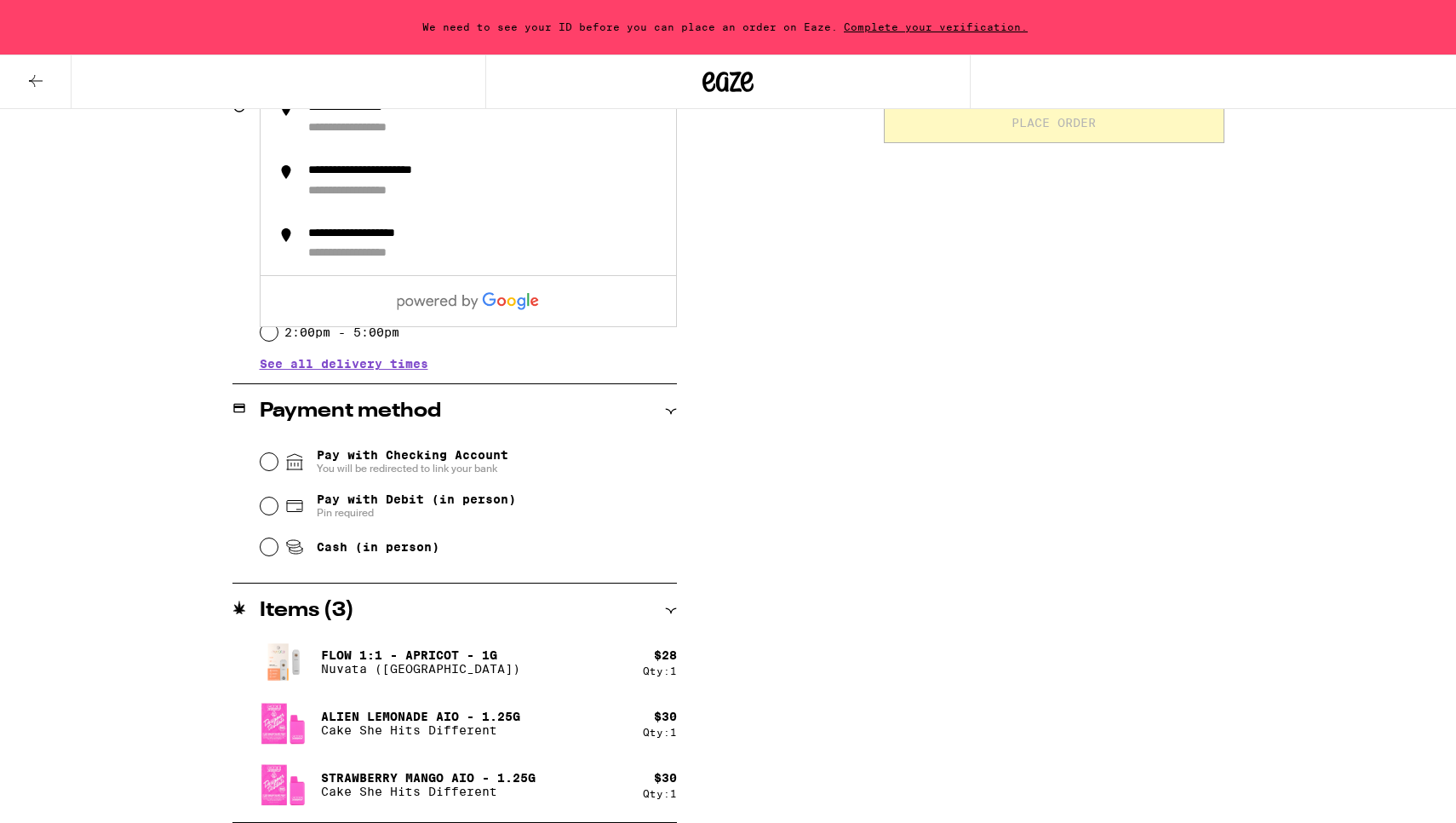
scroll to position [446, 0]
